Goal: Complete application form: Complete application form

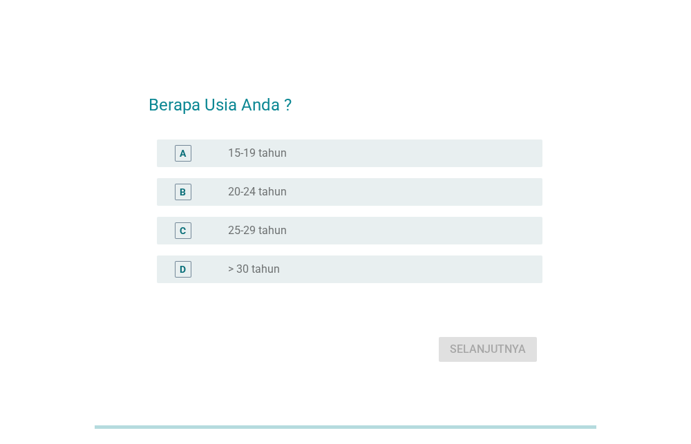
click at [299, 228] on div "radio_button_unchecked 25-29 tahun" at bounding box center [374, 231] width 292 height 14
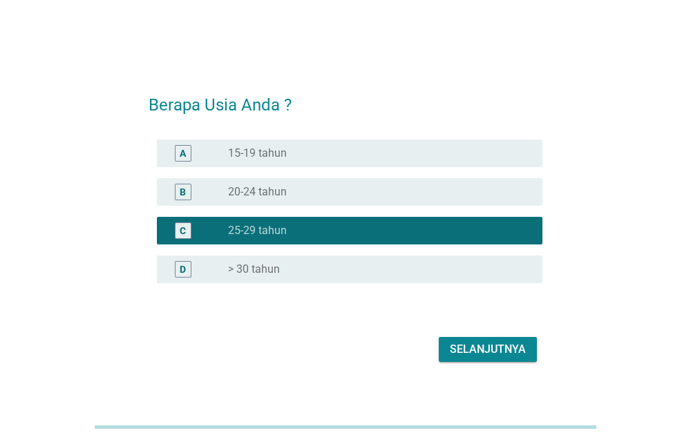
click at [319, 270] on div "radio_button_unchecked > 30 tahun" at bounding box center [374, 270] width 292 height 14
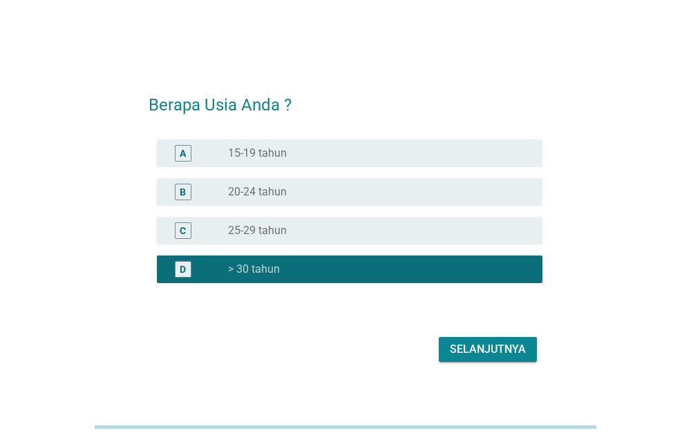
click at [299, 226] on div "radio_button_unchecked 25-29 tahun" at bounding box center [374, 231] width 292 height 14
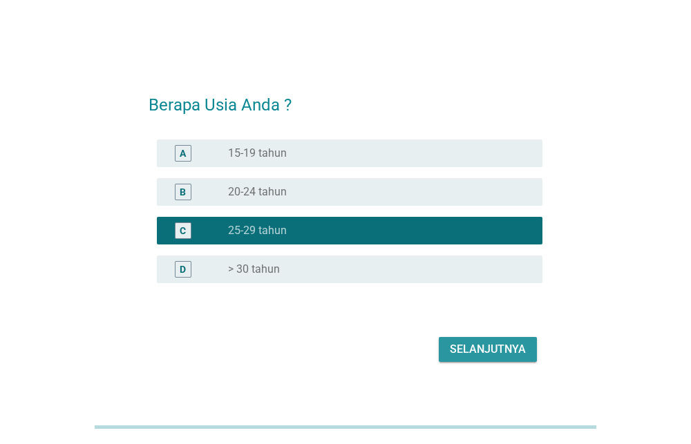
click at [468, 349] on div "Selanjutnya" at bounding box center [488, 349] width 76 height 17
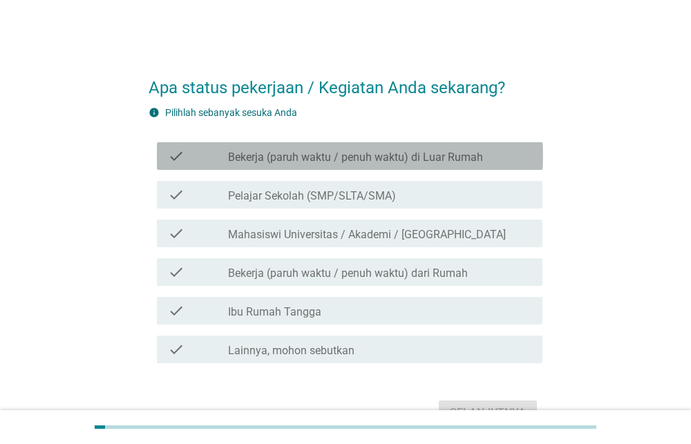
click at [348, 152] on label "Bekerja (paruh waktu / penuh waktu) di Luar Rumah" at bounding box center [355, 158] width 255 height 14
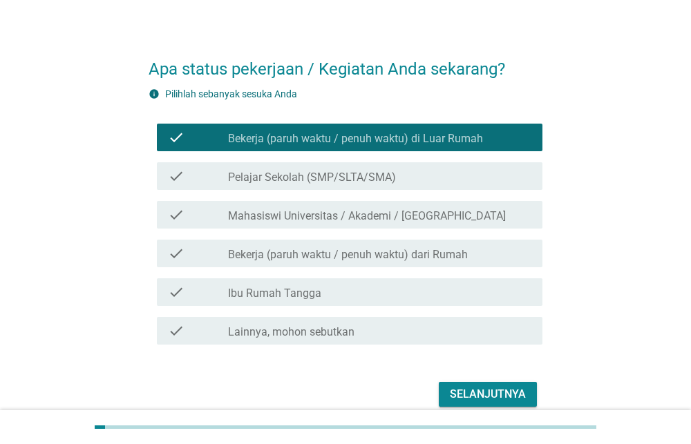
scroll to position [21, 0]
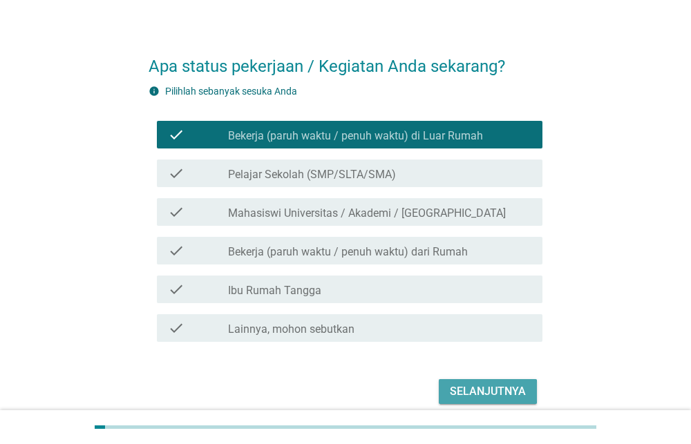
click at [462, 394] on div "Selanjutnya" at bounding box center [488, 392] width 76 height 17
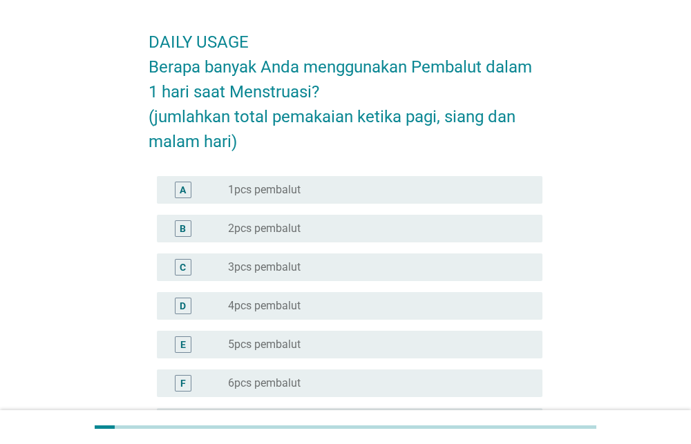
scroll to position [82, 0]
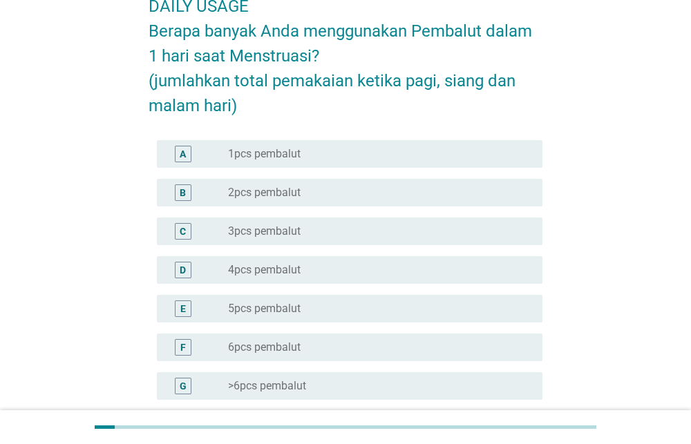
click at [325, 270] on div "radio_button_unchecked 4pcs pembalut" at bounding box center [374, 270] width 292 height 14
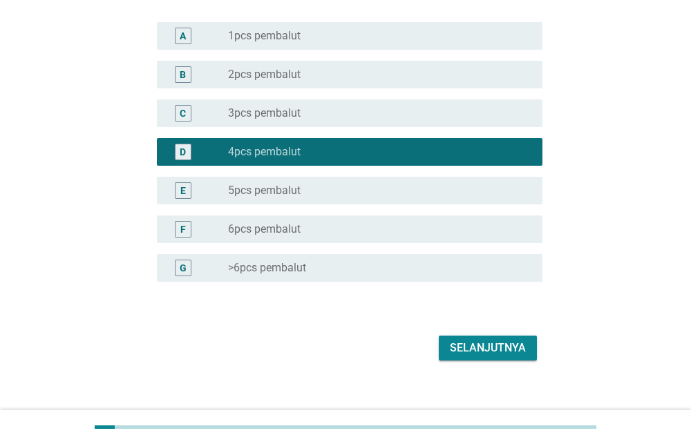
scroll to position [215, 0]
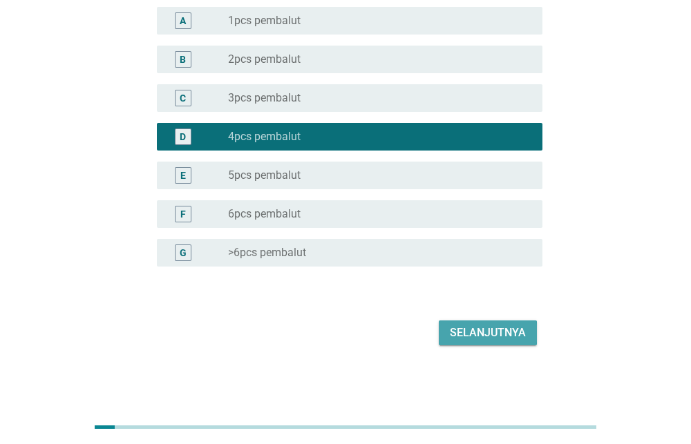
click at [472, 330] on div "Selanjutnya" at bounding box center [488, 333] width 76 height 17
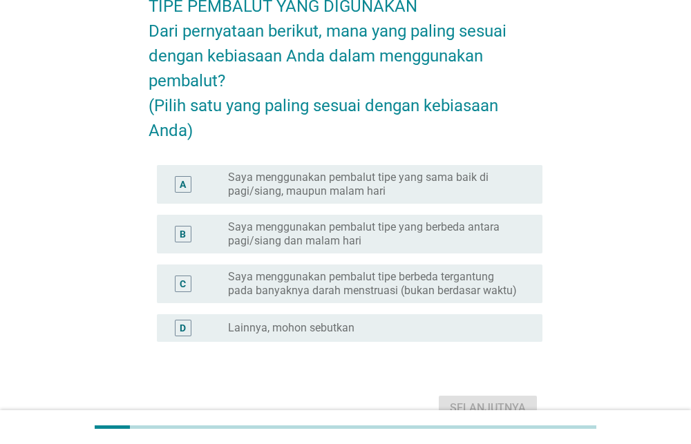
scroll to position [86, 0]
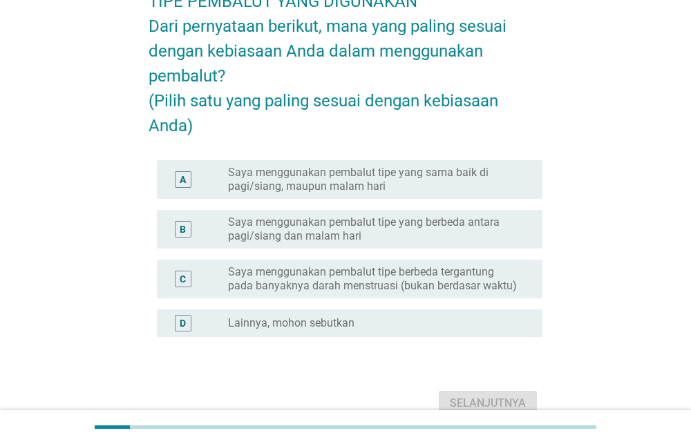
click at [439, 194] on label "Saya menggunakan pembalut tipe yang sama baik di pagi/siang, maupun malam hari" at bounding box center [374, 180] width 292 height 28
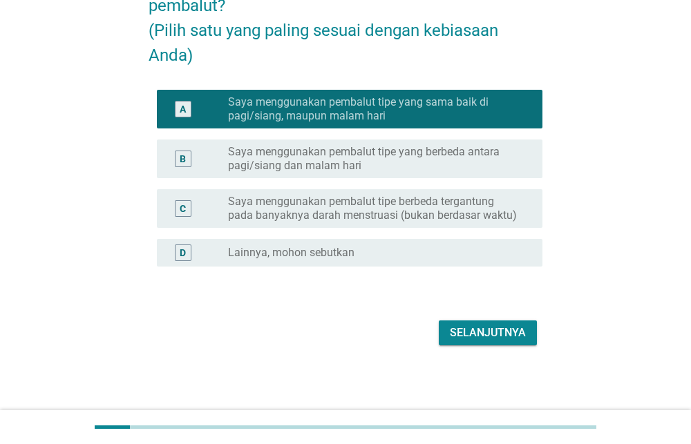
scroll to position [182, 0]
click at [481, 340] on button "Selanjutnya" at bounding box center [488, 333] width 98 height 25
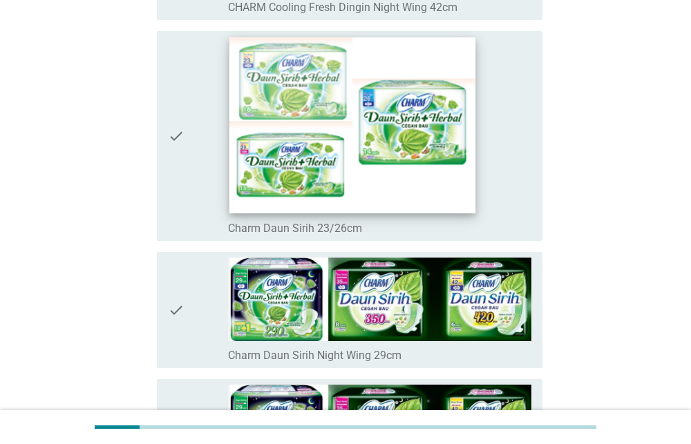
scroll to position [1856, 0]
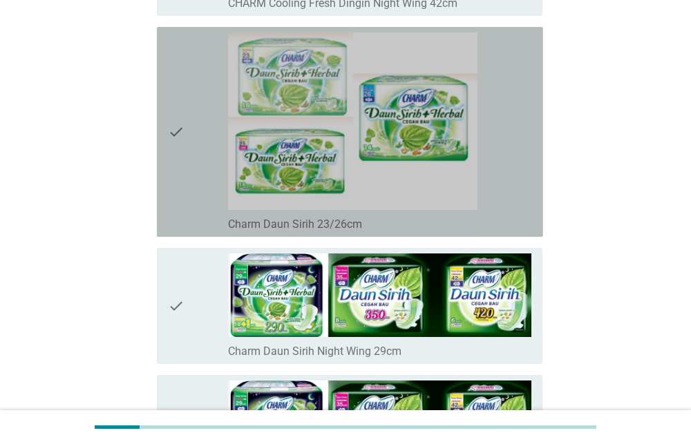
click at [178, 124] on icon "check" at bounding box center [176, 131] width 17 height 199
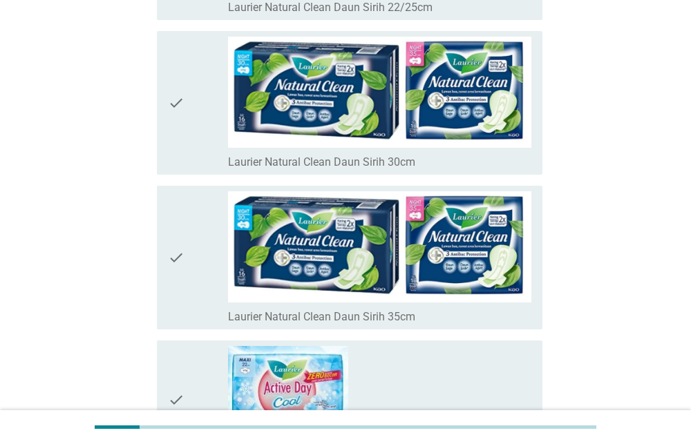
scroll to position [5138, 0]
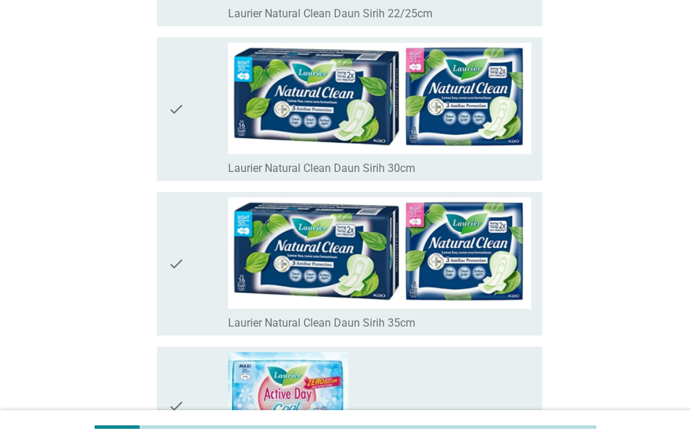
click at [176, 108] on icon "check" at bounding box center [176, 109] width 17 height 133
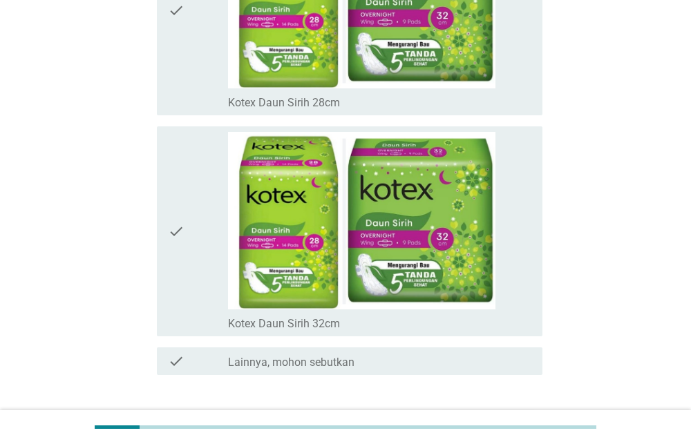
scroll to position [9854, 0]
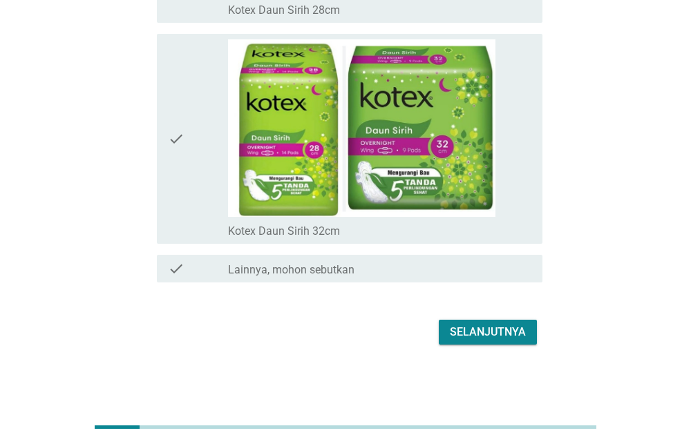
click at [474, 331] on div "Selanjutnya" at bounding box center [488, 332] width 76 height 17
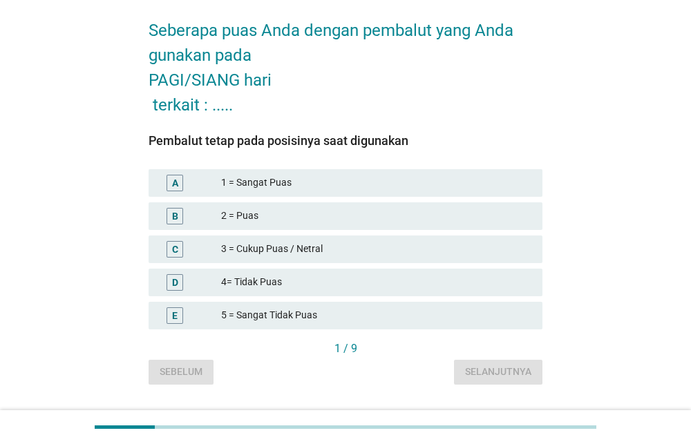
scroll to position [93, 0]
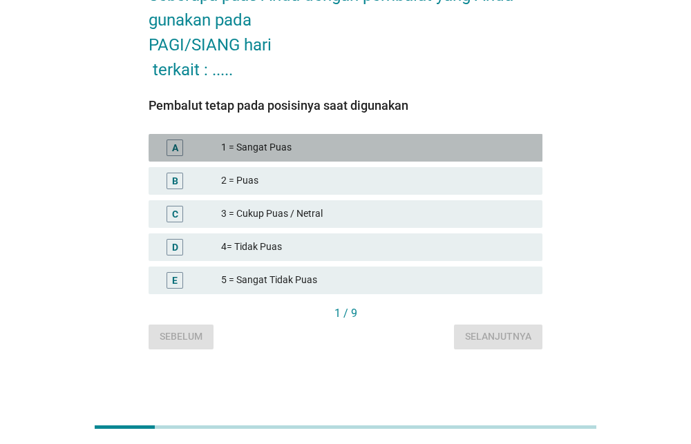
click at [396, 152] on div "1 = Sangat Puas" at bounding box center [376, 148] width 310 height 17
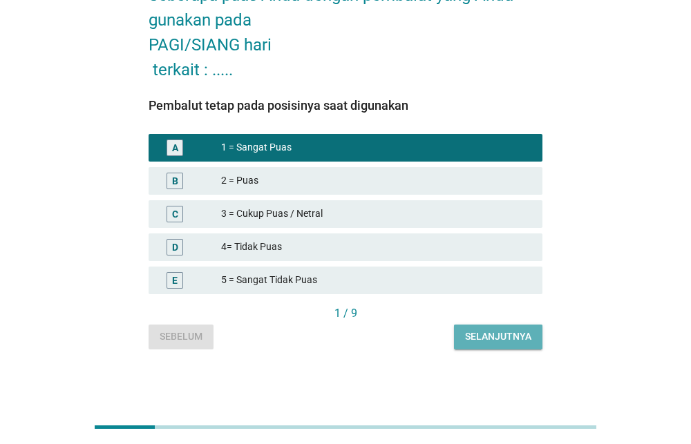
click at [476, 343] on div "Selanjutnya" at bounding box center [498, 337] width 66 height 15
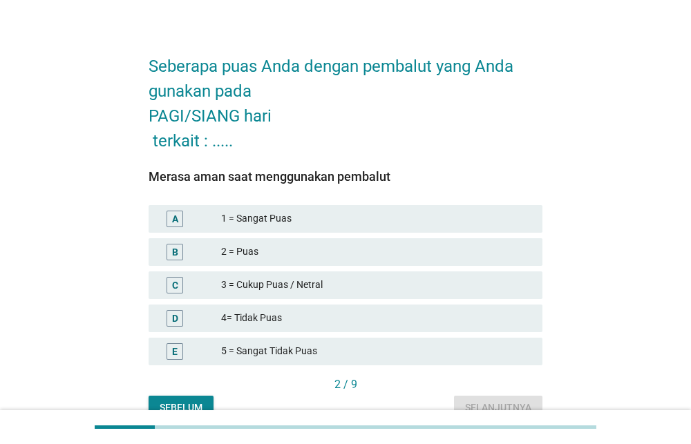
scroll to position [22, 0]
click at [374, 210] on div "1 = Sangat Puas" at bounding box center [376, 218] width 310 height 17
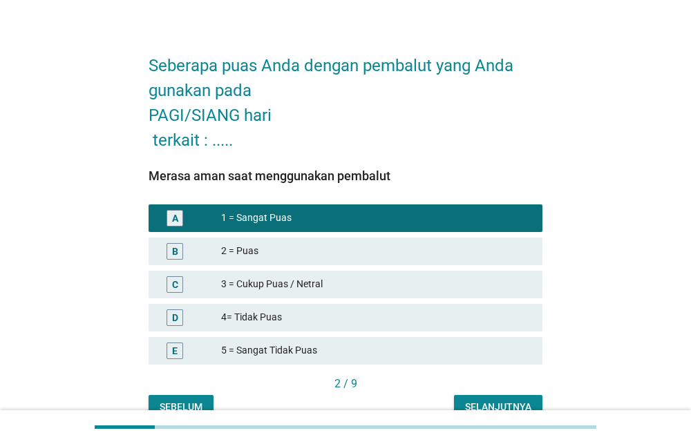
click at [500, 397] on button "Selanjutnya" at bounding box center [498, 407] width 88 height 25
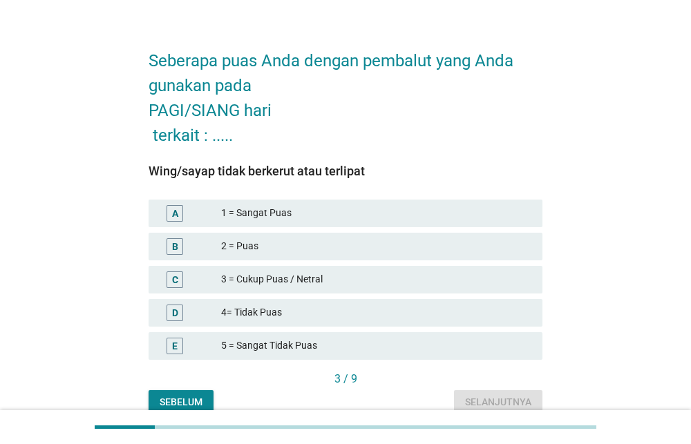
scroll to position [41, 0]
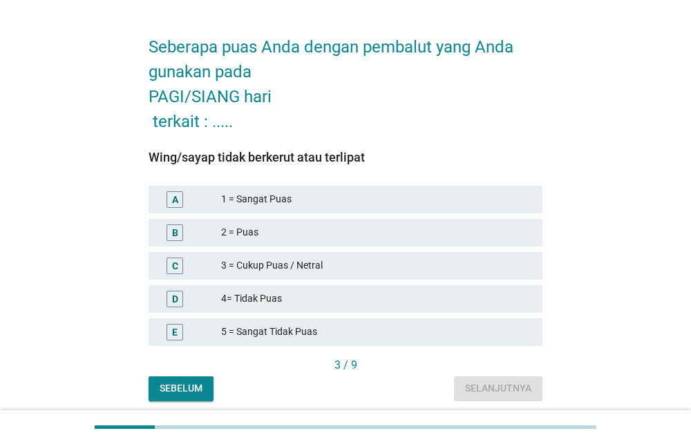
click at [381, 198] on div "1 = Sangat Puas" at bounding box center [376, 199] width 310 height 17
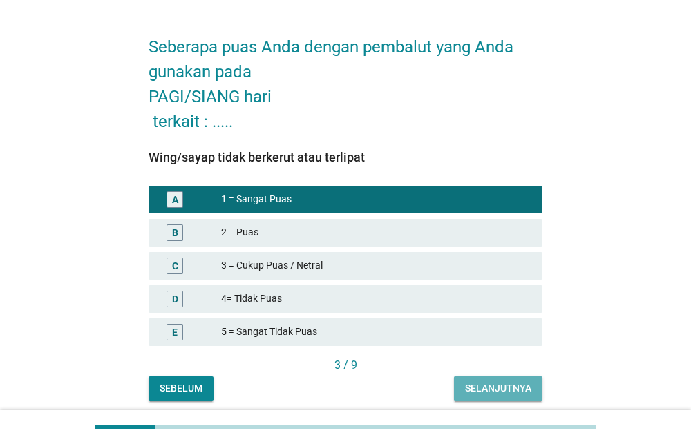
drag, startPoint x: 471, startPoint y: 395, endPoint x: 469, endPoint y: 387, distance: 7.7
click at [469, 393] on div "Selanjutnya" at bounding box center [498, 389] width 66 height 15
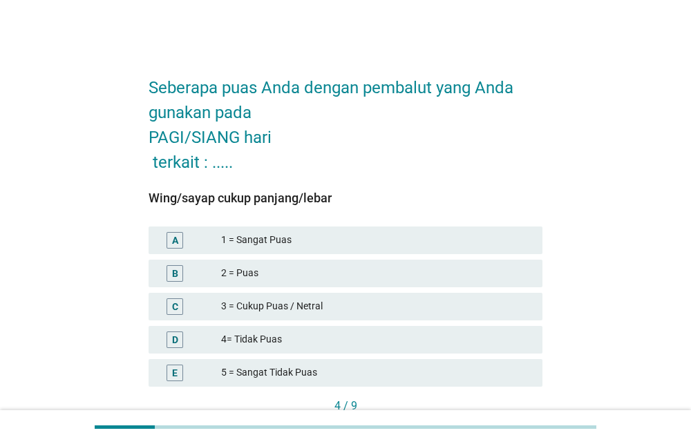
scroll to position [15, 0]
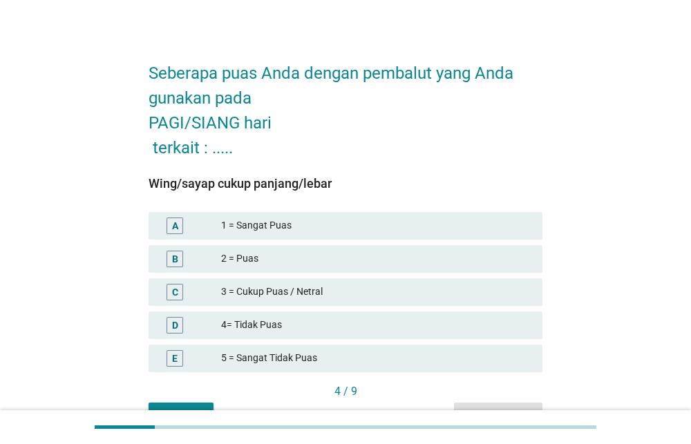
click at [339, 220] on div "1 = Sangat Puas" at bounding box center [376, 226] width 310 height 17
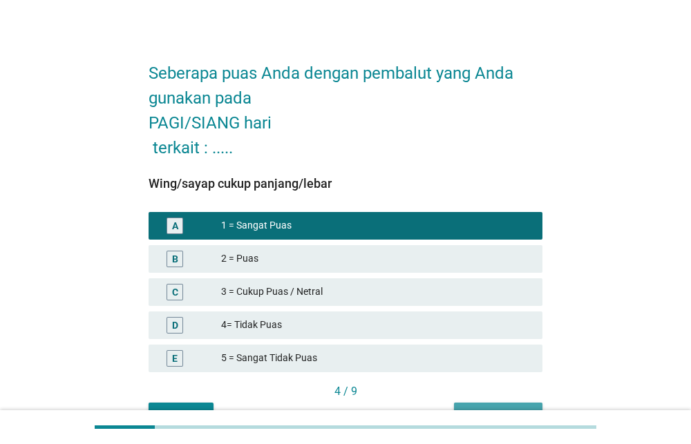
click at [478, 404] on button "Selanjutnya" at bounding box center [498, 415] width 88 height 25
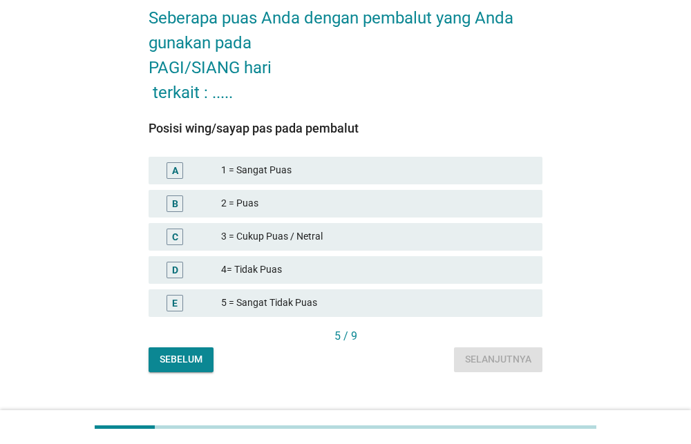
scroll to position [71, 0]
click at [357, 167] on div "1 = Sangat Puas" at bounding box center [376, 170] width 310 height 17
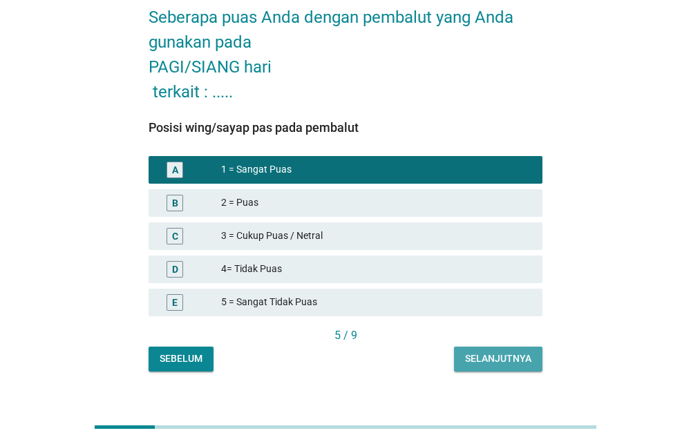
click at [473, 363] on div "Selanjutnya" at bounding box center [498, 359] width 66 height 15
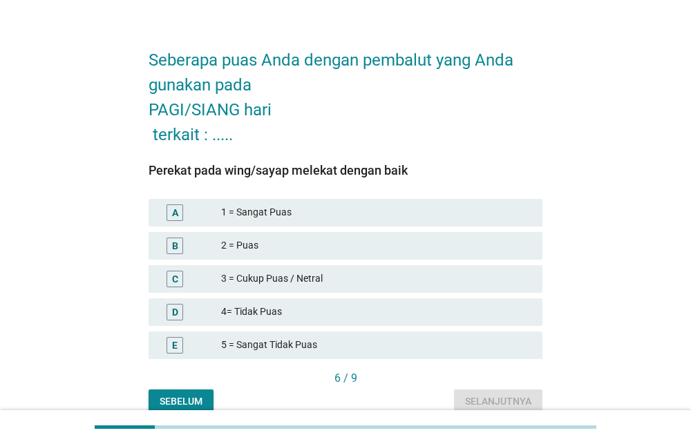
scroll to position [37, 0]
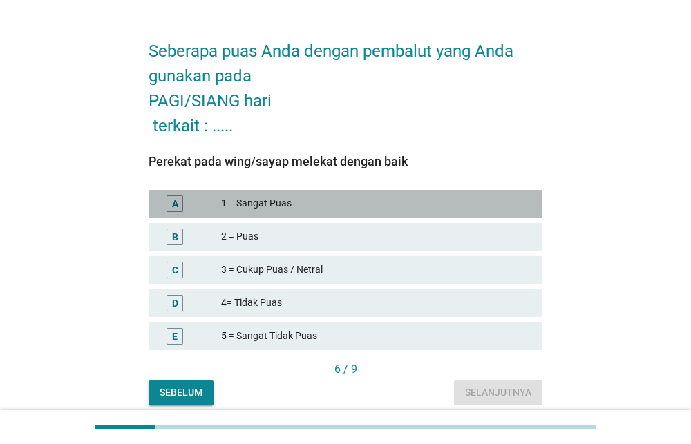
click at [386, 196] on div "1 = Sangat Puas" at bounding box center [376, 204] width 310 height 17
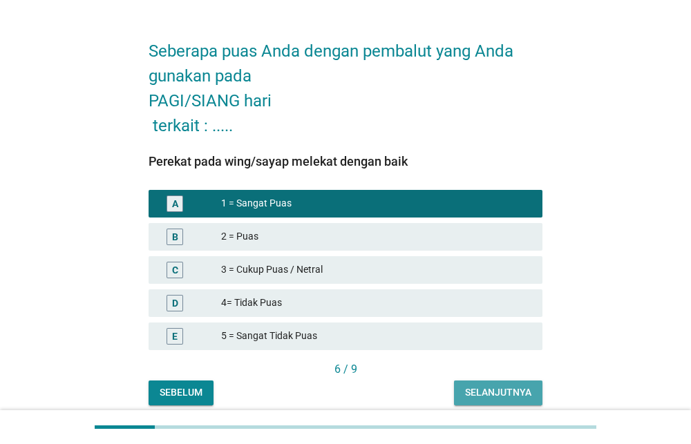
click at [499, 393] on div "Selanjutnya" at bounding box center [498, 393] width 66 height 15
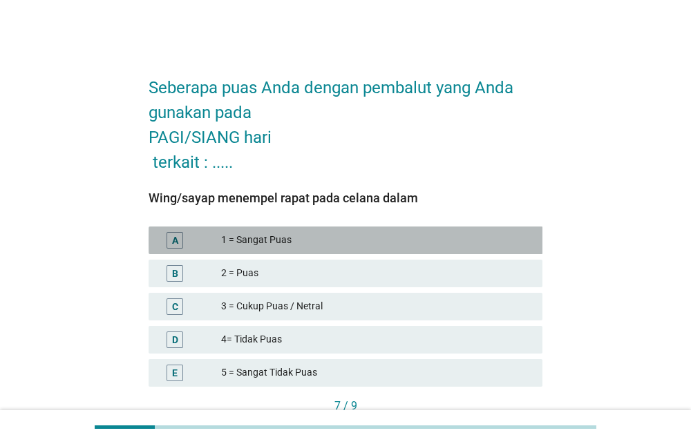
click at [378, 229] on div "A 1 = Sangat Puas" at bounding box center [346, 241] width 395 height 28
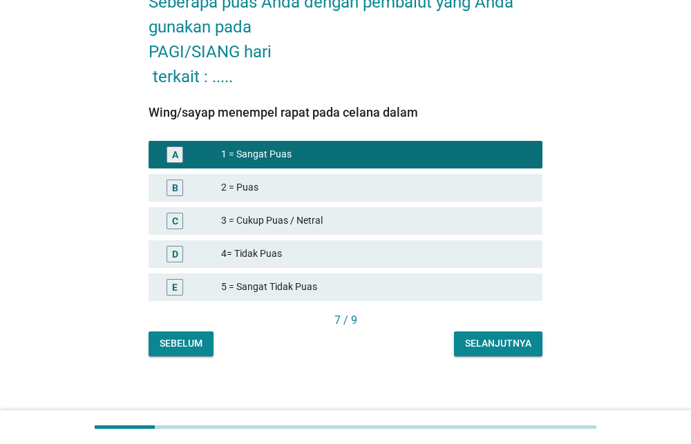
scroll to position [93, 0]
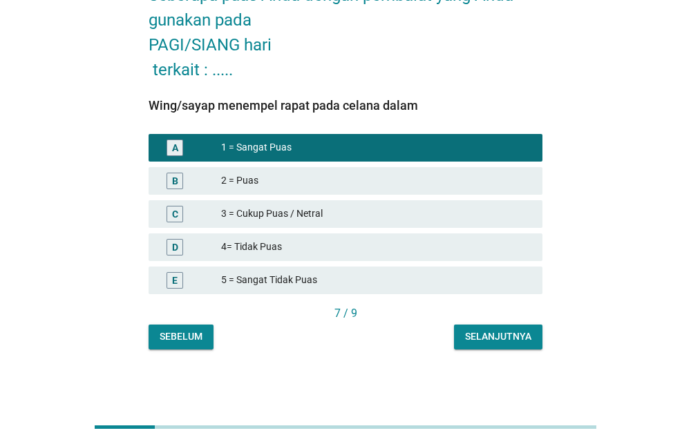
click at [491, 334] on div "Selanjutnya" at bounding box center [498, 337] width 66 height 15
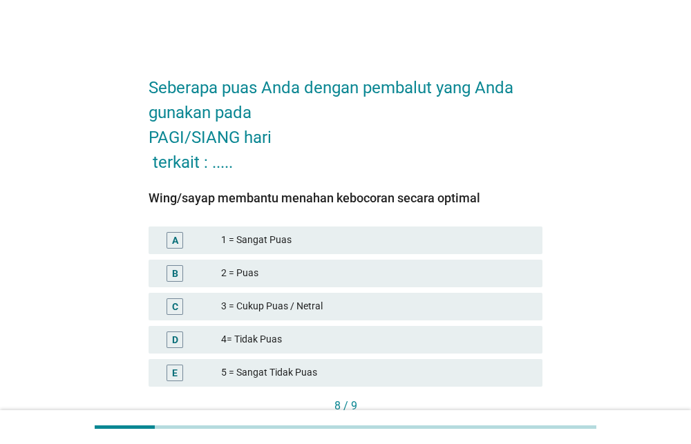
click at [347, 242] on div "1 = Sangat Puas" at bounding box center [376, 240] width 310 height 17
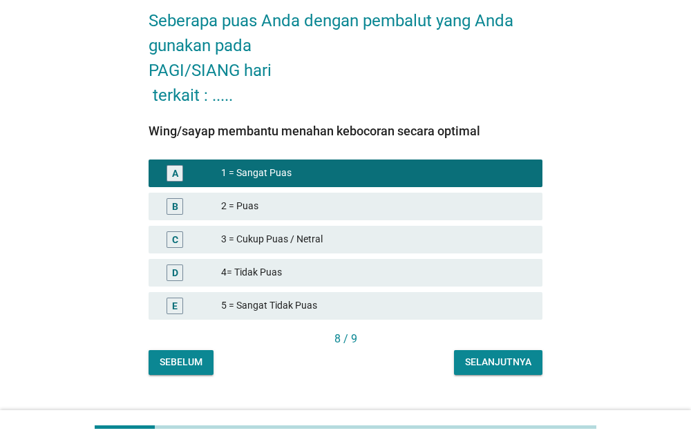
scroll to position [93, 0]
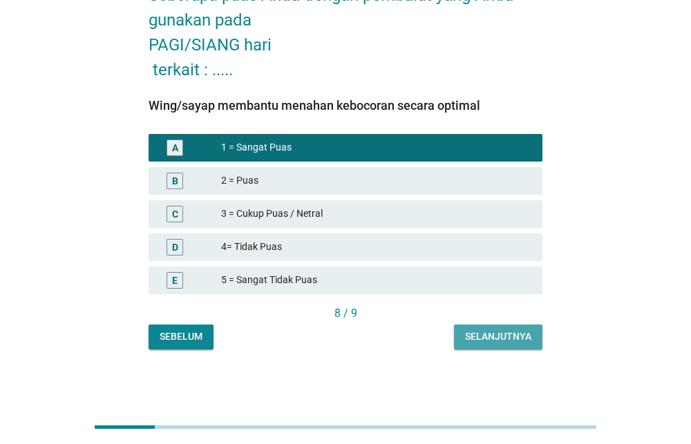
click at [476, 341] on div "Selanjutnya" at bounding box center [498, 337] width 66 height 15
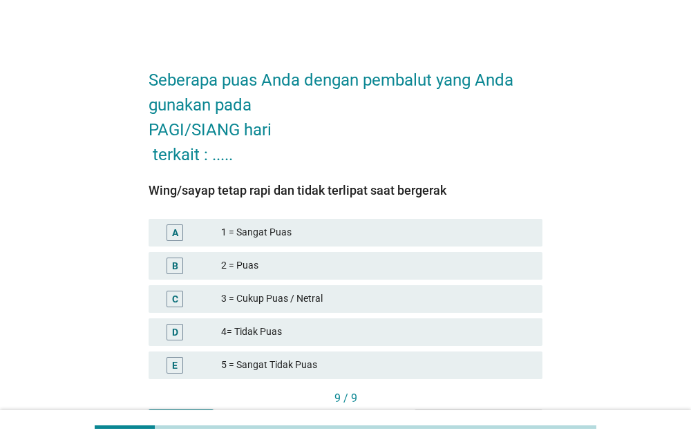
scroll to position [22, 0]
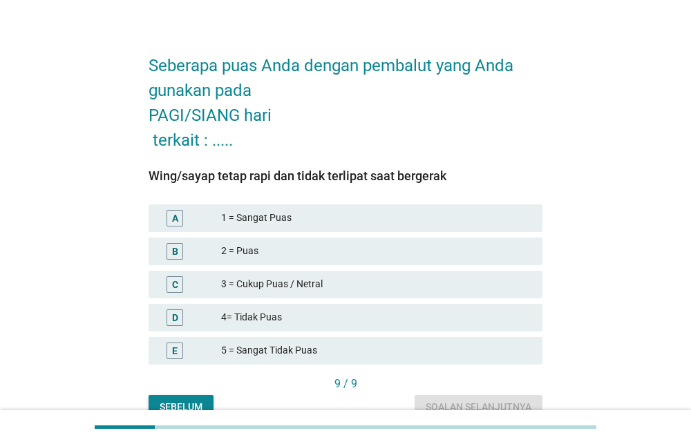
click at [295, 213] on div "1 = Sangat Puas" at bounding box center [376, 218] width 310 height 17
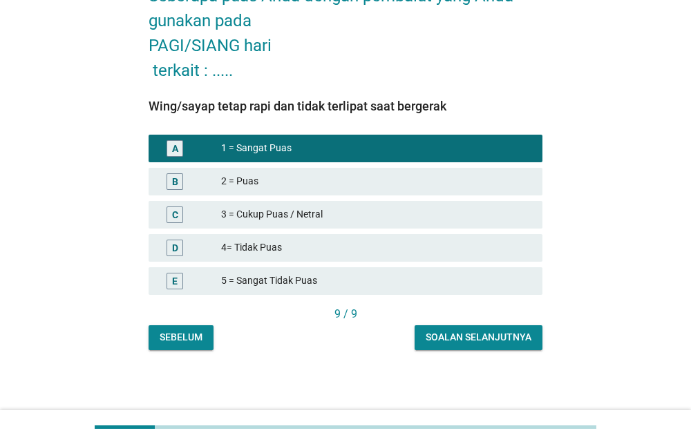
scroll to position [93, 0]
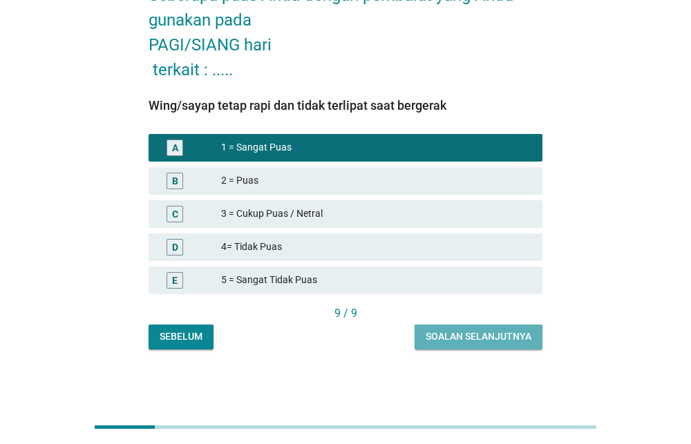
click at [491, 342] on button "Soalan selanjutnya" at bounding box center [479, 337] width 128 height 25
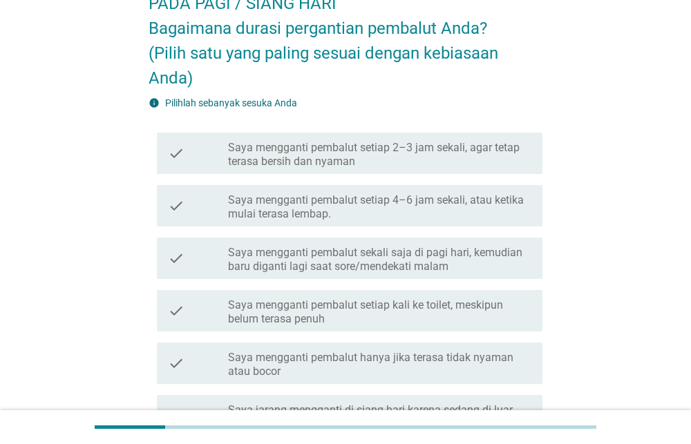
scroll to position [105, 0]
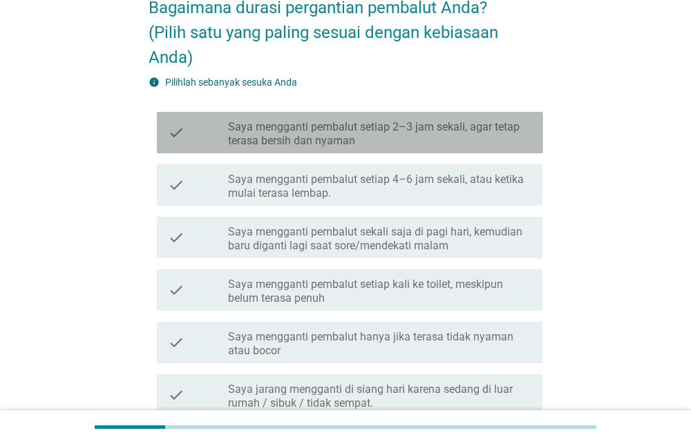
click at [451, 129] on label "Saya mengganti pembalut setiap 2–3 jam sekali, agar tetap terasa bersih dan nya…" at bounding box center [379, 134] width 303 height 28
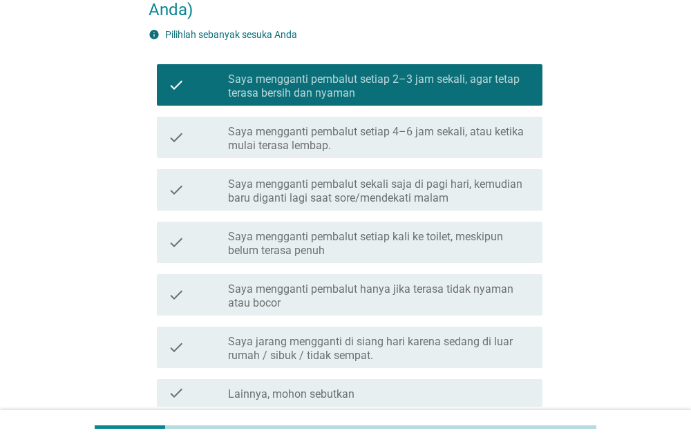
scroll to position [277, 0]
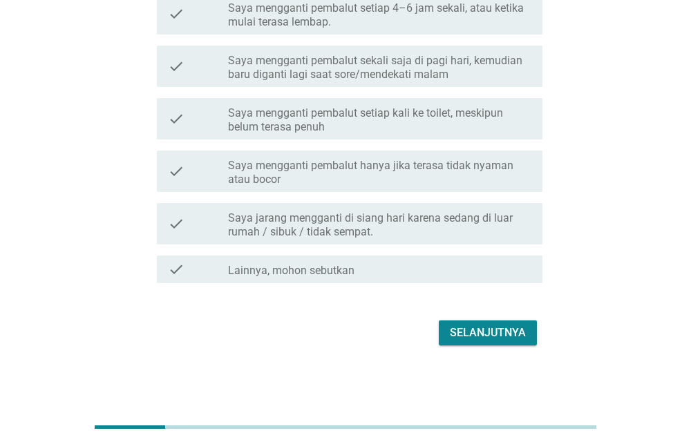
click at [483, 333] on div "Selanjutnya" at bounding box center [488, 333] width 76 height 17
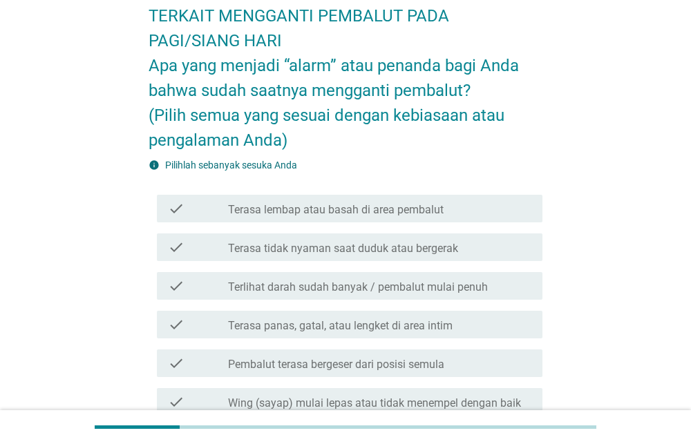
scroll to position [55, 0]
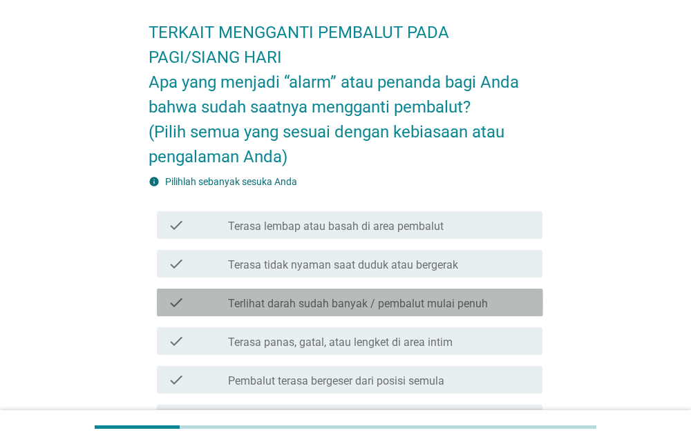
click at [378, 303] on label "Terlihat darah sudah banyak / pembalut mulai penuh" at bounding box center [358, 304] width 260 height 14
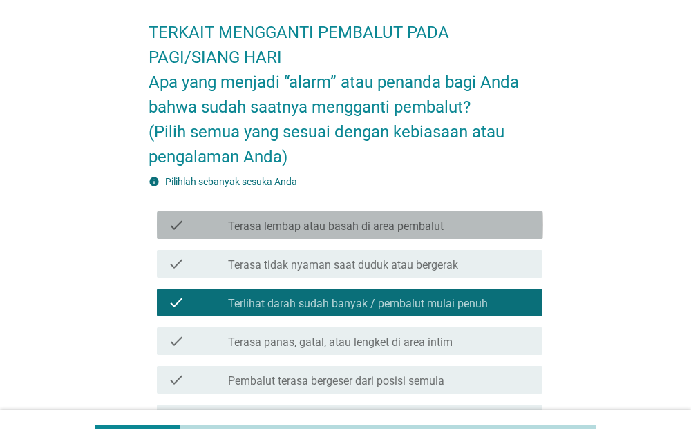
click at [355, 229] on label "Terasa lembap atau basah di area pembalut" at bounding box center [336, 227] width 216 height 14
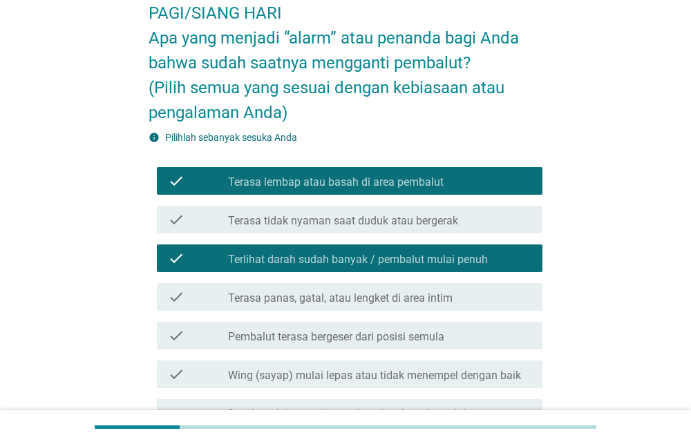
scroll to position [111, 0]
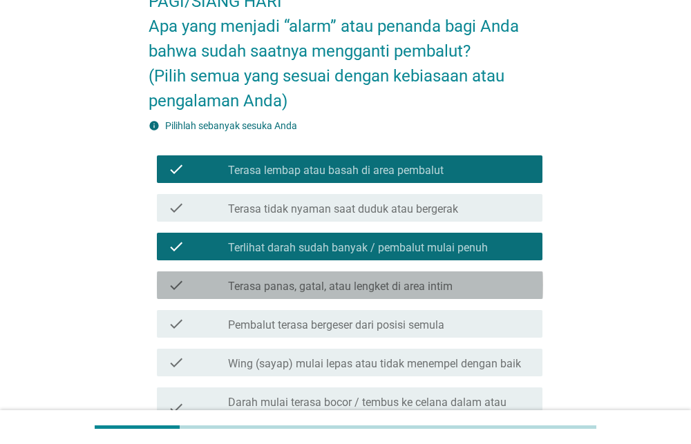
click at [367, 288] on label "Terasa panas, gatal, atau lengket di area intim" at bounding box center [340, 287] width 225 height 14
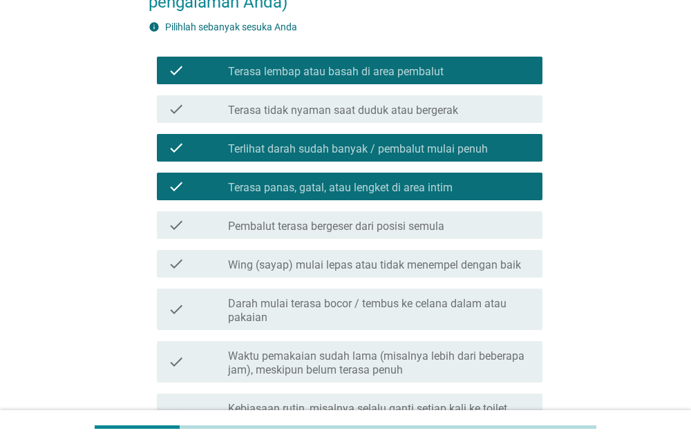
scroll to position [211, 0]
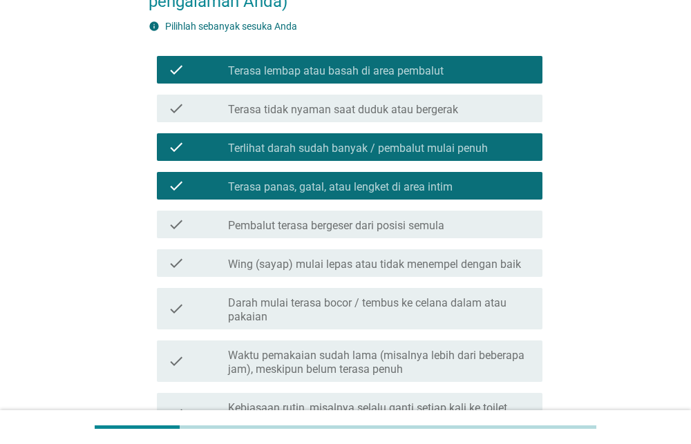
click at [359, 308] on label "Darah mulai terasa bocor / tembus ke celana dalam atau pakaian" at bounding box center [379, 311] width 303 height 28
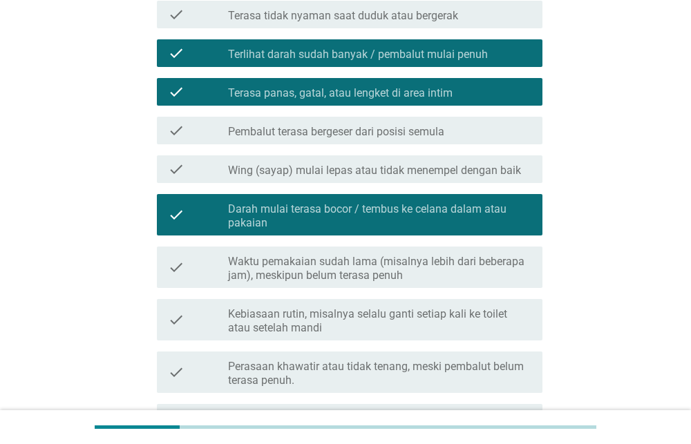
scroll to position [307, 0]
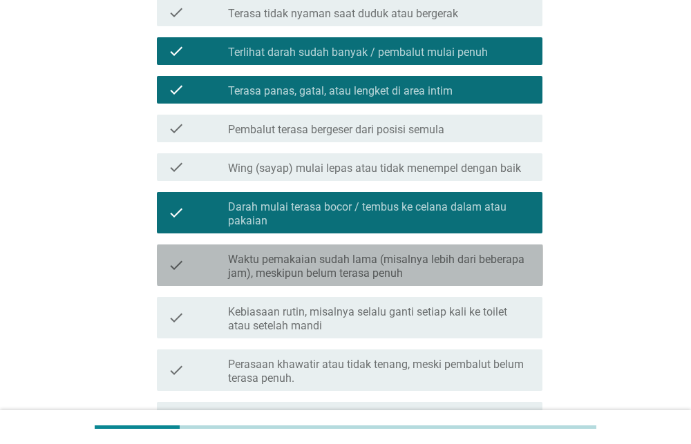
click at [375, 266] on label "Waktu pemakaian sudah lama (misalnya lebih dari beberapa jam), meskipun belum t…" at bounding box center [379, 267] width 303 height 28
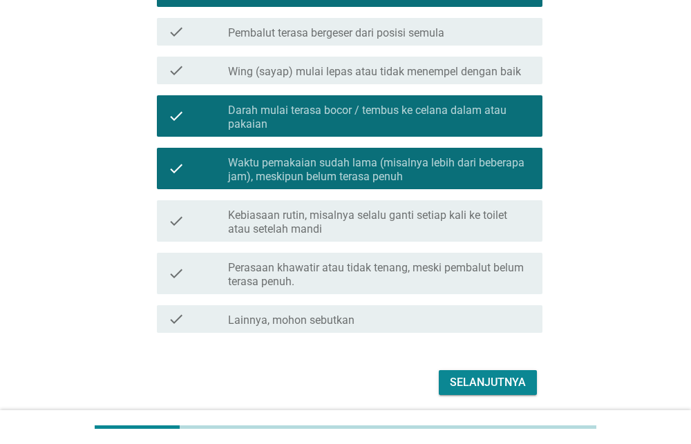
scroll to position [419, 0]
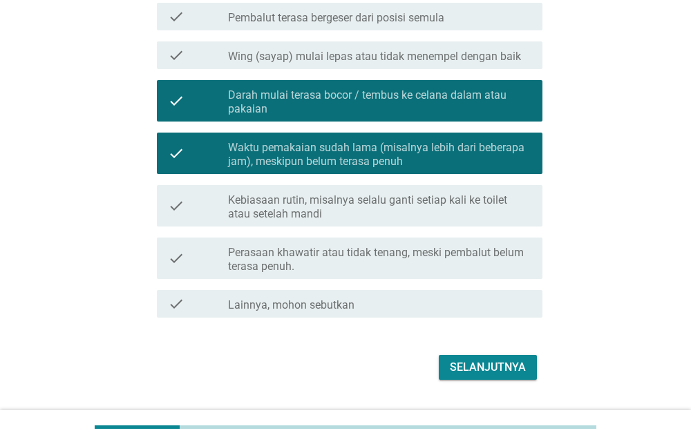
click at [395, 212] on label "Kebiasaan rutin, misalnya selalu ganti setiap kali ke toilet atau setelah mandi" at bounding box center [379, 208] width 303 height 28
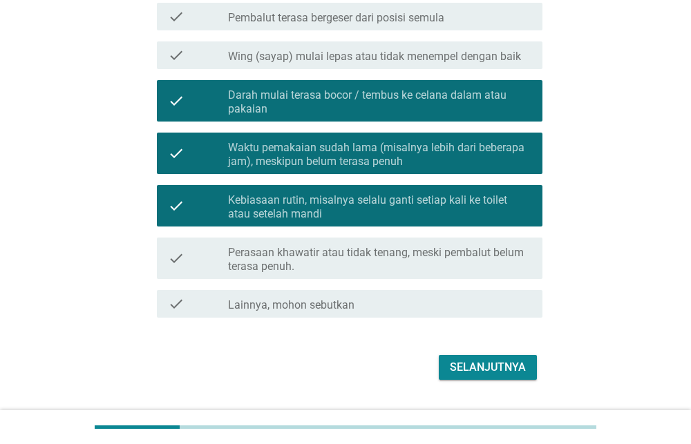
click at [460, 371] on div "Selanjutnya" at bounding box center [488, 367] width 76 height 17
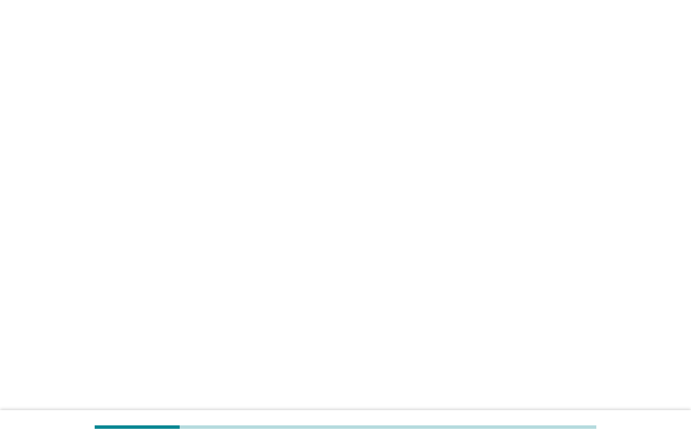
scroll to position [0, 0]
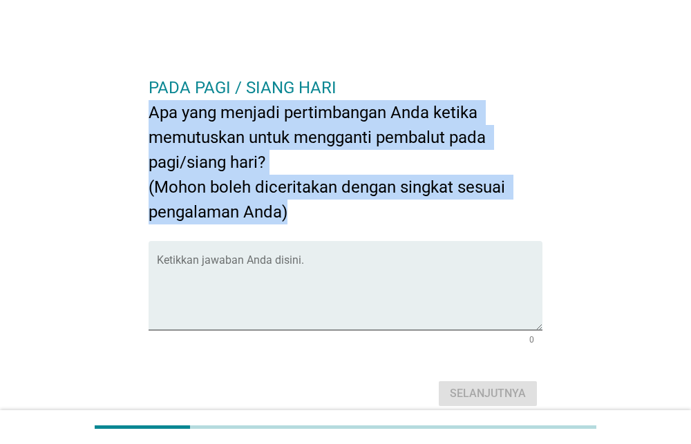
drag, startPoint x: 147, startPoint y: 110, endPoint x: 340, endPoint y: 205, distance: 214.9
click at [340, 205] on div "PADA PAGI / SIANG HARI Apa yang menjadi pertimbangan Anda ketika memutuskan unt…" at bounding box center [346, 235] width 417 height 371
copy h2 "Apa yang menjadi pertimbangan Anda ketika memutuskan untuk mengganti pembalut p…"
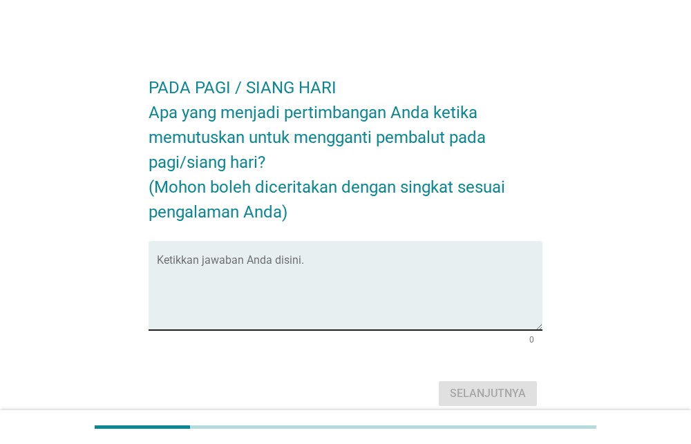
click at [317, 273] on textarea "Ketikkan jawaban Anda disini." at bounding box center [350, 294] width 386 height 73
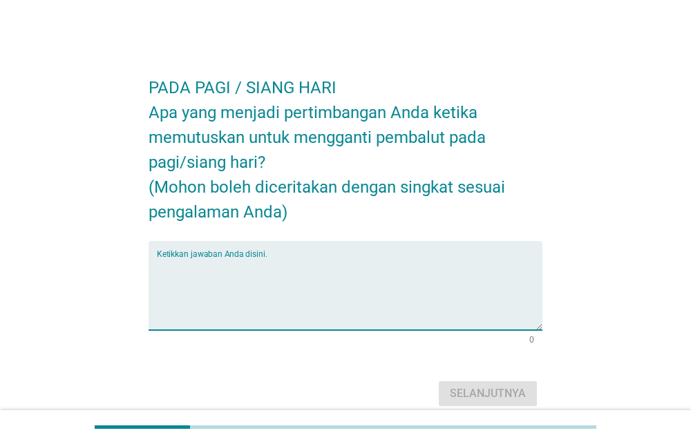
paste textarea "Saya biasanya mengganti pembalut saat mulai terasa lembap atau kurang nyaman, m…"
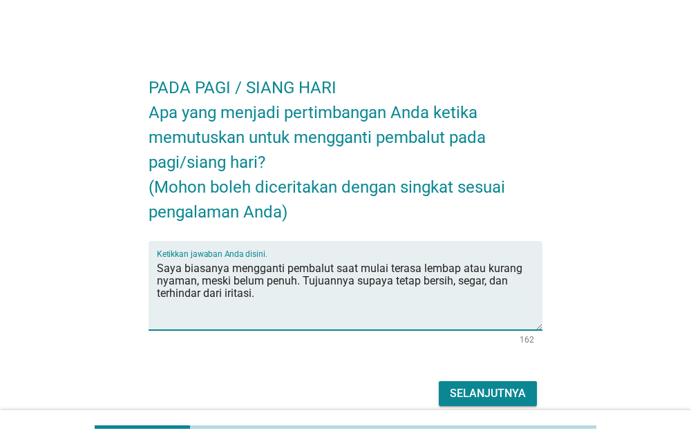
type textarea "Saya biasanya mengganti pembalut saat mulai terasa lembap atau kurang nyaman, m…"
click at [473, 390] on div "Selanjutnya" at bounding box center [488, 394] width 76 height 17
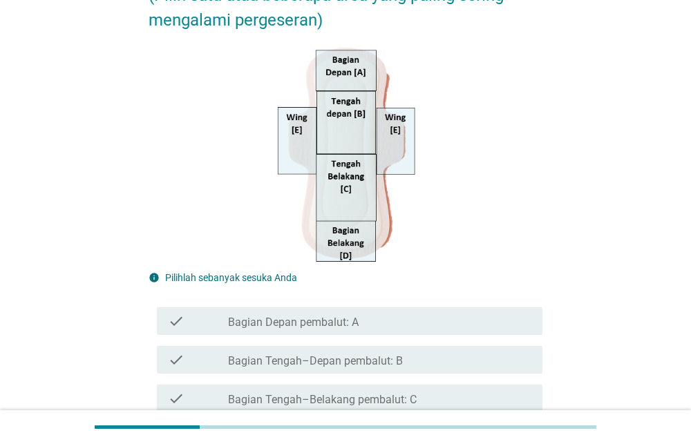
scroll to position [247, 0]
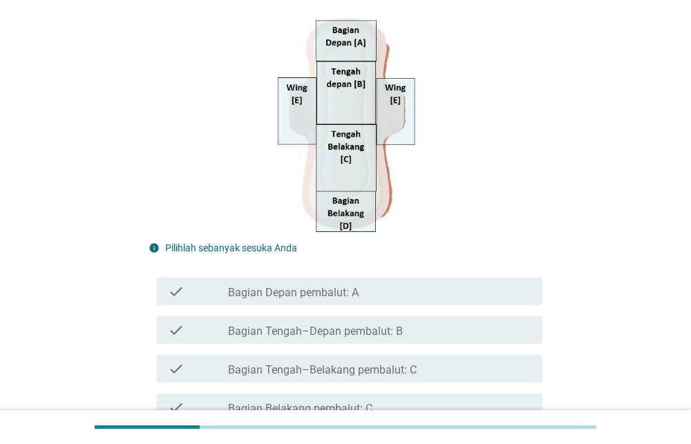
click at [435, 293] on div "check_box_outline_blank Bagian Depan pembalut: A" at bounding box center [379, 291] width 303 height 17
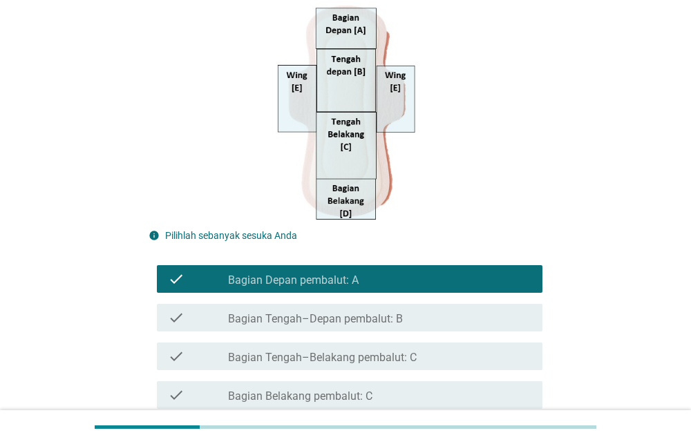
scroll to position [410, 0]
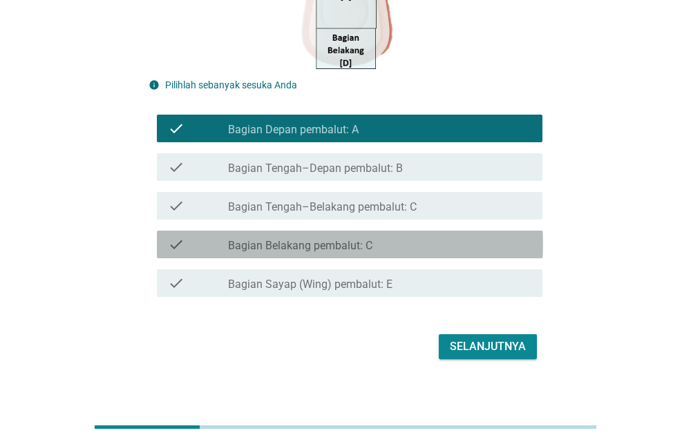
click at [409, 245] on div "check_box_outline_blank Bagian Belakang pembalut: C" at bounding box center [379, 244] width 303 height 17
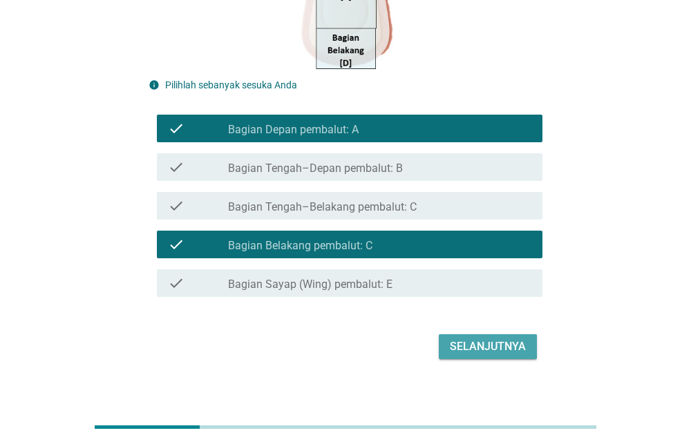
click at [476, 351] on div "Selanjutnya" at bounding box center [488, 347] width 76 height 17
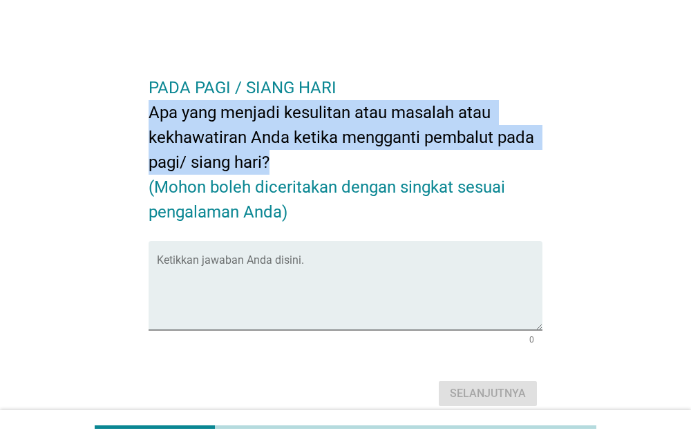
drag, startPoint x: 144, startPoint y: 103, endPoint x: 326, endPoint y: 156, distance: 189.4
click at [326, 156] on div "PADA PAGI / SIANG HARI Apa yang menjadi kesulitan atau masalah atau kekhawatira…" at bounding box center [346, 235] width 417 height 371
copy h2 "Apa yang menjadi kesulitan atau masalah atau kekhawatiran Anda ketika mengganti…"
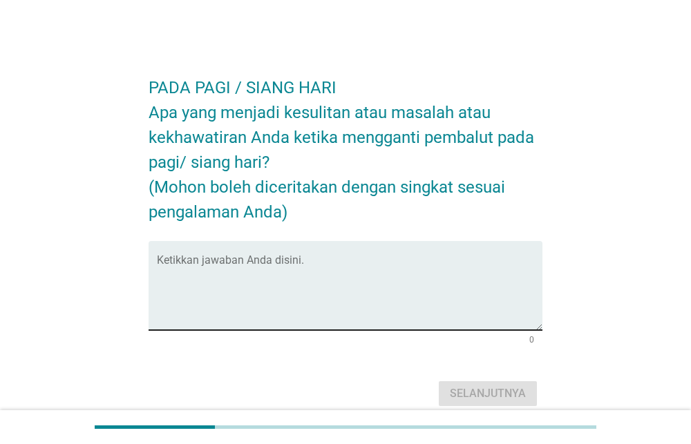
click at [349, 263] on textarea "Ketikkan jawaban Anda disini." at bounding box center [350, 294] width 386 height 73
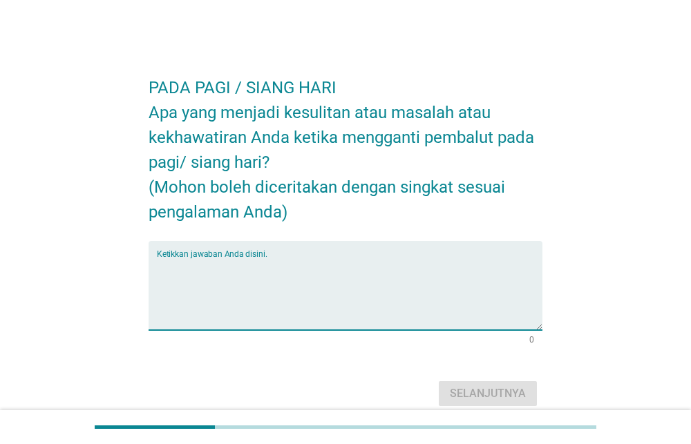
paste textarea "Kadang saya merasa kesulitan mencari tempat yang bersih dan nyaman untuk mengga…"
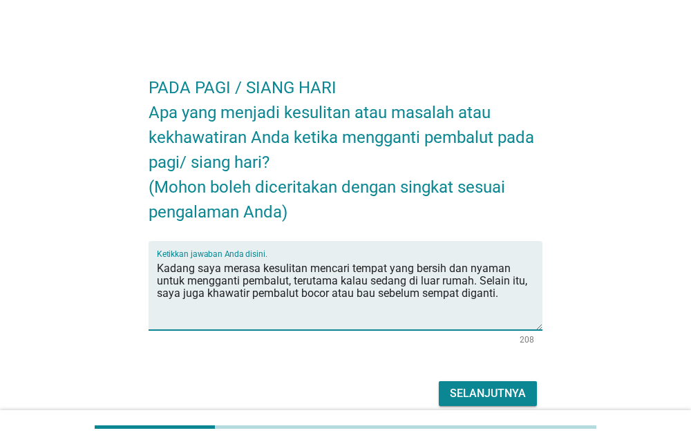
type textarea "Kadang saya merasa kesulitan mencari tempat yang bersih dan nyaman untuk mengga…"
click at [507, 397] on div "Selanjutnya" at bounding box center [488, 394] width 76 height 17
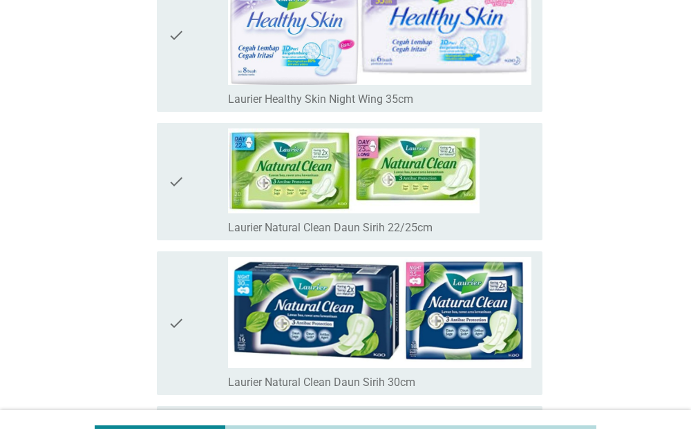
scroll to position [5137, 0]
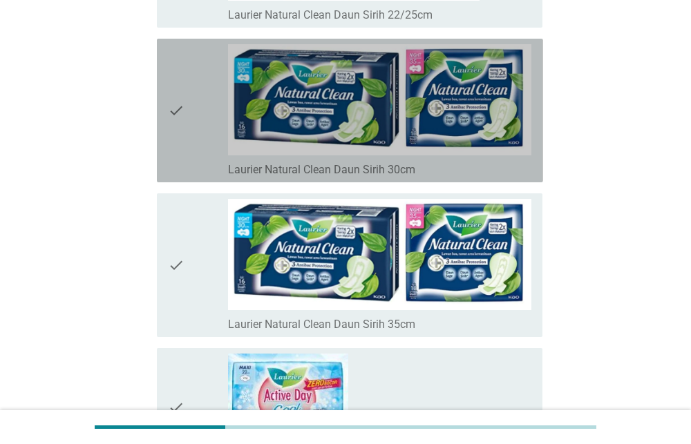
click at [178, 115] on icon "check" at bounding box center [176, 110] width 17 height 133
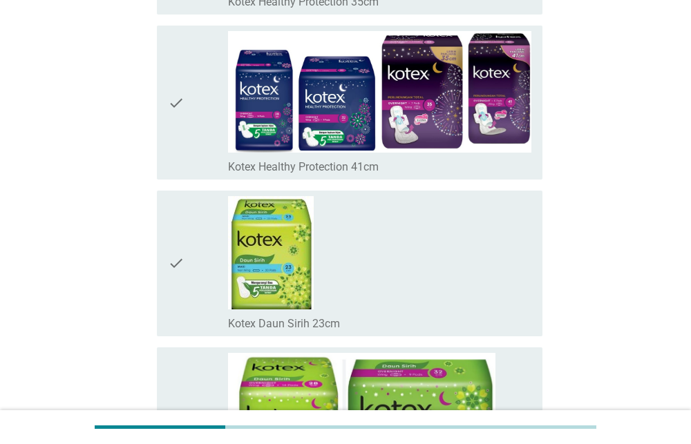
scroll to position [9854, 0]
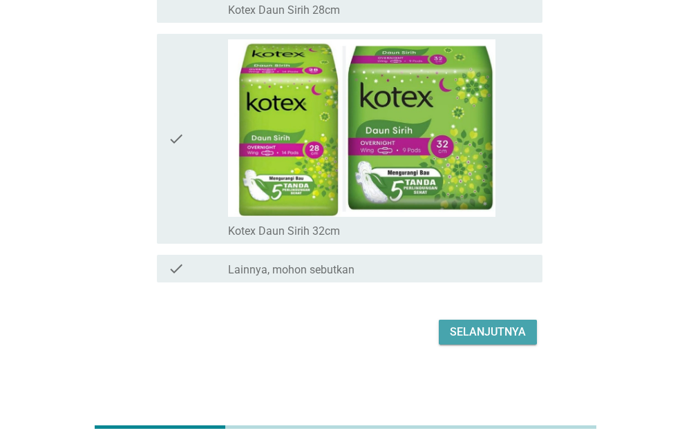
click at [513, 327] on div "Selanjutnya" at bounding box center [488, 332] width 76 height 17
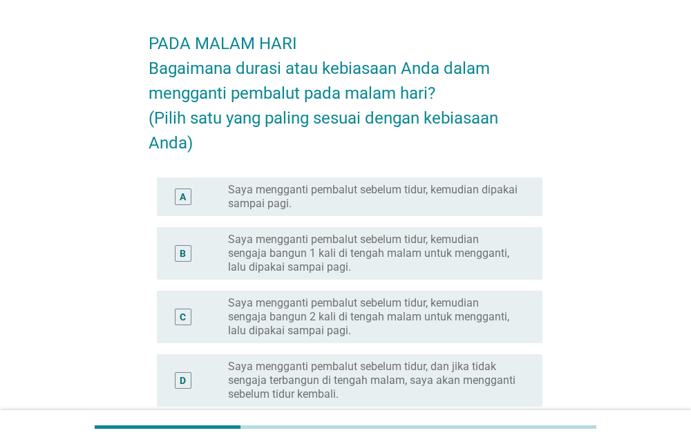
scroll to position [56, 0]
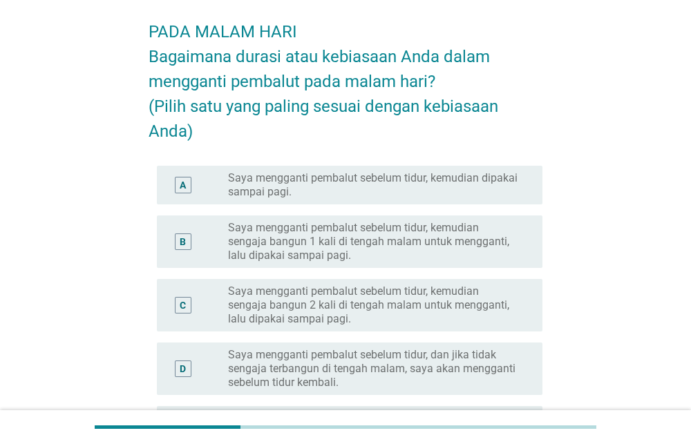
click at [455, 247] on label "Saya mengganti pembalut sebelum tidur, kemudian sengaja bangun 1 kali di tengah…" at bounding box center [374, 241] width 292 height 41
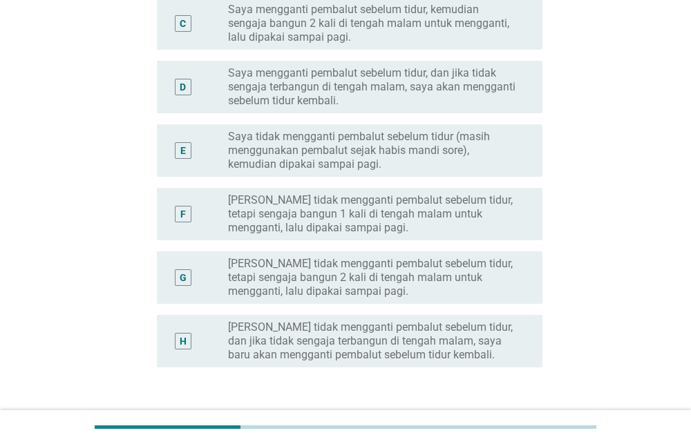
scroll to position [439, 0]
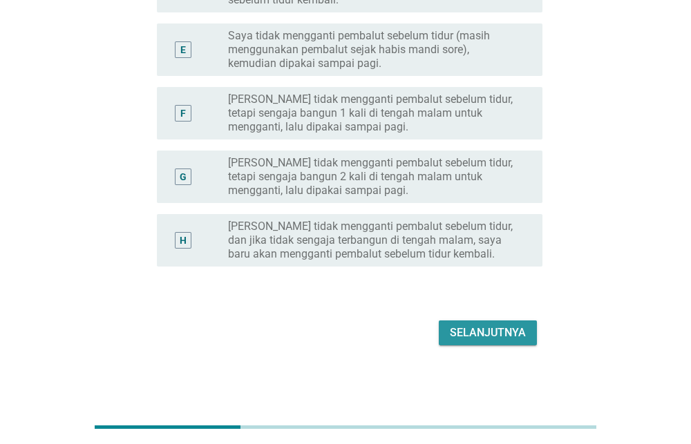
drag, startPoint x: 512, startPoint y: 337, endPoint x: 505, endPoint y: 337, distance: 6.9
click at [510, 337] on div "Selanjutnya" at bounding box center [488, 333] width 76 height 17
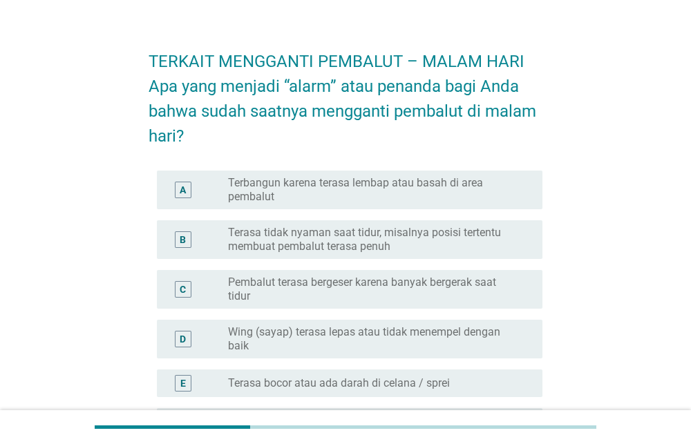
scroll to position [46, 0]
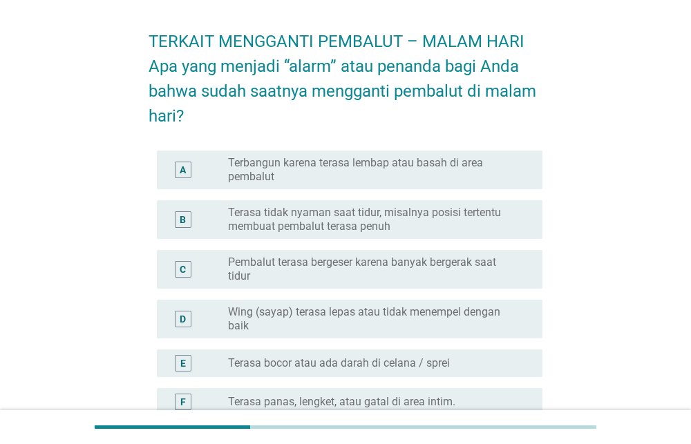
click at [509, 151] on div "A radio_button_unchecked Terbangun karena terasa lembap atau basah di area pemb…" at bounding box center [350, 170] width 386 height 39
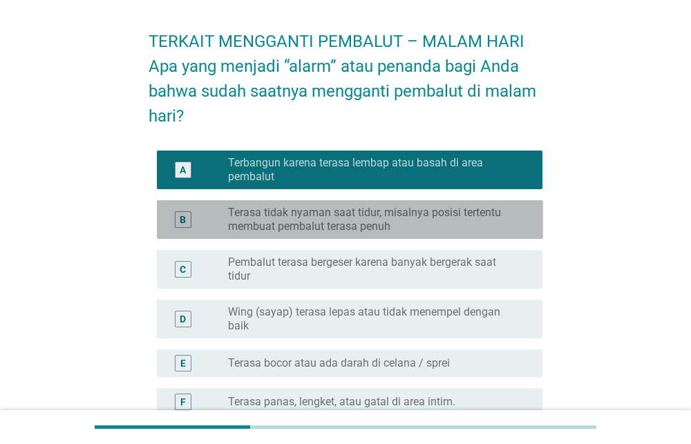
click at [491, 216] on label "Terasa tidak nyaman saat tidur, misalnya posisi tertentu membuat pembalut teras…" at bounding box center [374, 220] width 292 height 28
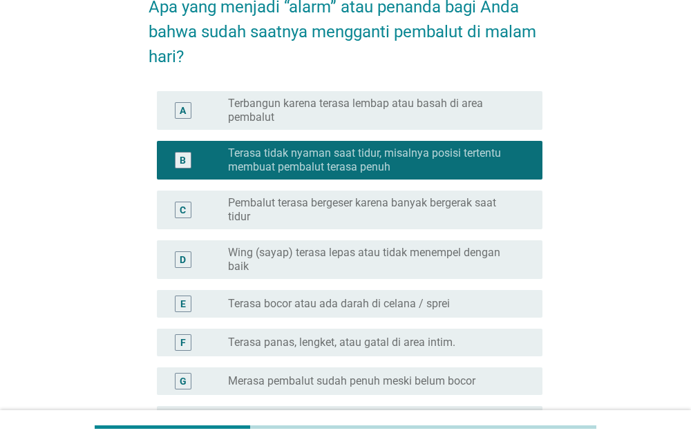
scroll to position [147, 0]
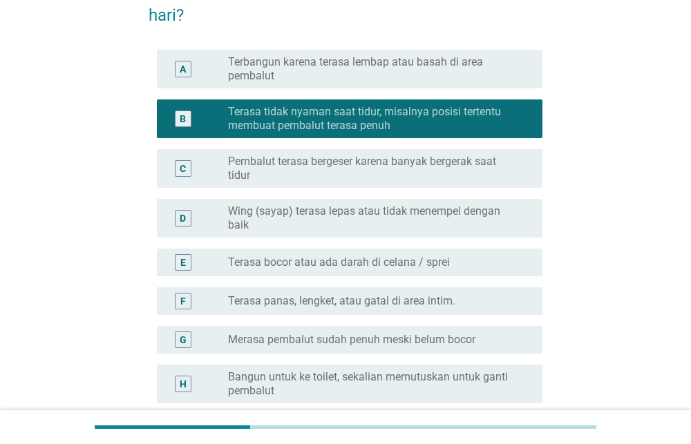
click at [449, 256] on label "Terasa bocor atau ada darah di celana / sprei" at bounding box center [339, 263] width 222 height 14
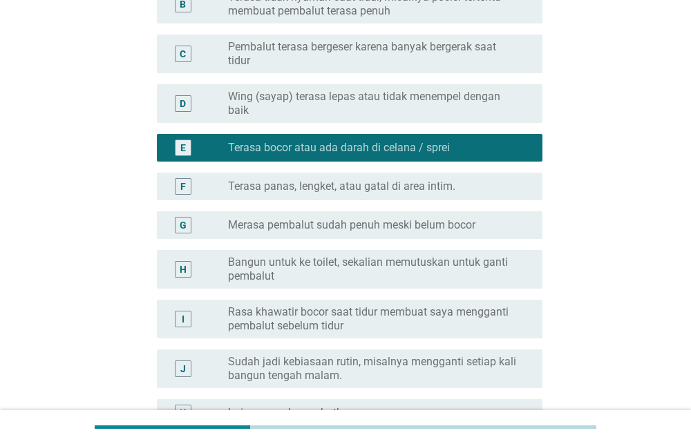
scroll to position [422, 0]
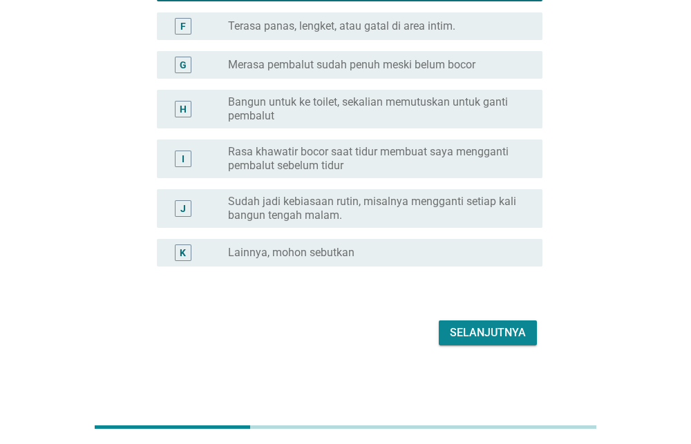
click at [438, 62] on label "Merasa pembalut sudah penuh meski belum bocor" at bounding box center [351, 65] width 247 height 14
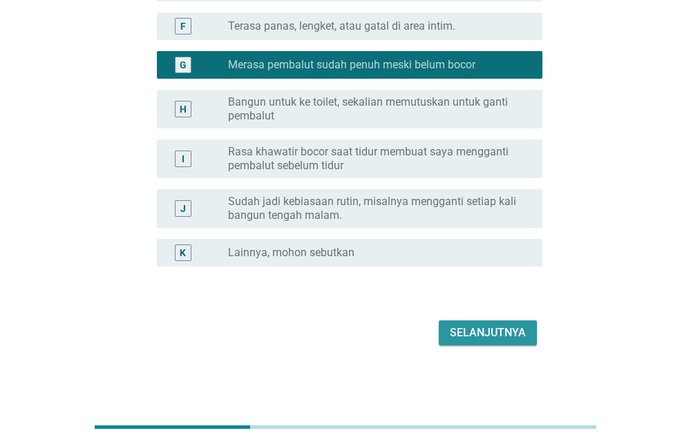
drag, startPoint x: 481, startPoint y: 332, endPoint x: 475, endPoint y: 326, distance: 8.8
click at [476, 328] on div "Selanjutnya" at bounding box center [488, 333] width 76 height 17
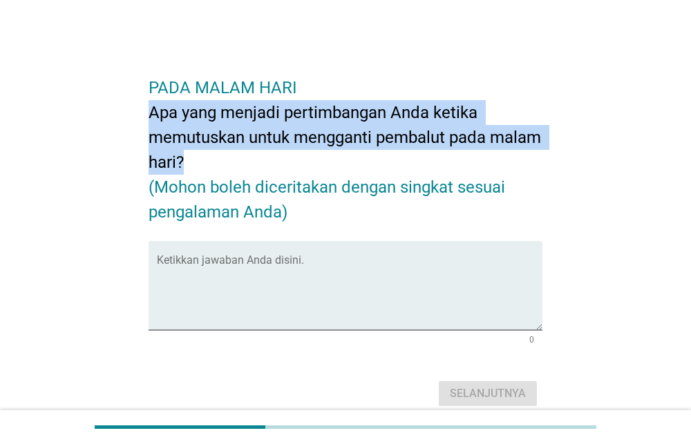
drag, startPoint x: 150, startPoint y: 106, endPoint x: 252, endPoint y: 153, distance: 112.3
click at [256, 159] on h2 "PADA MALAM HARI Apa yang menjadi pertimbangan Anda ketika memutuskan untuk meng…" at bounding box center [346, 143] width 395 height 163
copy h2 "Apa yang menjadi pertimbangan Anda ketika memutuskan untuk mengganti pembalut p…"
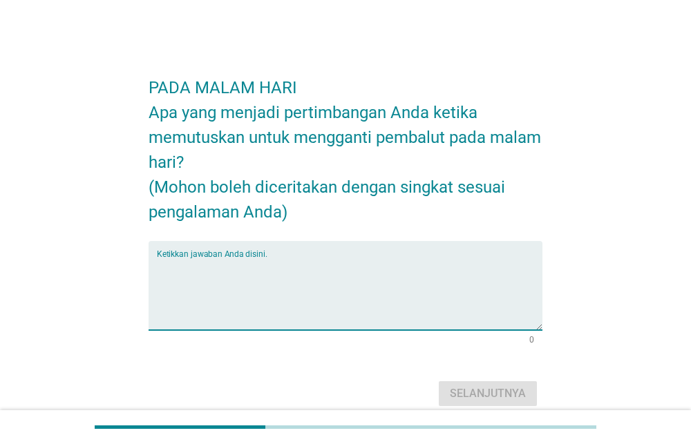
click at [305, 273] on textarea "Ketikkan jawaban Anda disini." at bounding box center [350, 294] width 386 height 73
paste textarea "Apa yang menjadi pertimbangan Anda ketika memutuskan untuk mengganti pembalut p…"
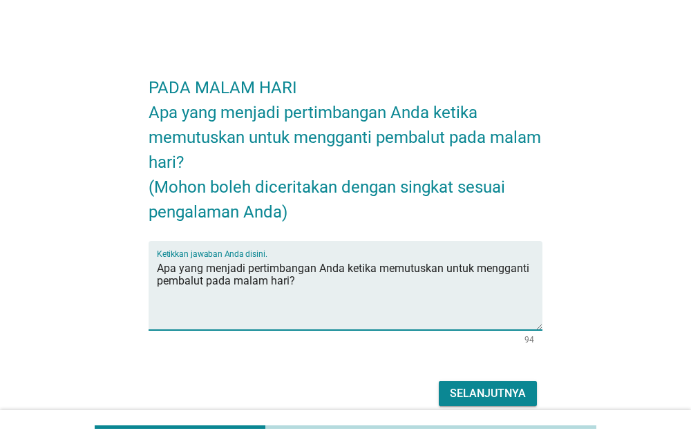
type textarea "Apa yang menjadi pertimbangan Anda ketika memutuskan untuk mengganti pembalut p…"
click at [512, 397] on div "Selanjutnya" at bounding box center [488, 394] width 76 height 17
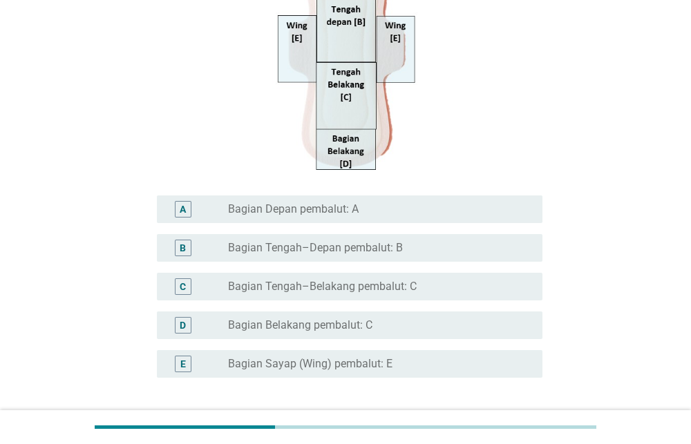
scroll to position [299, 0]
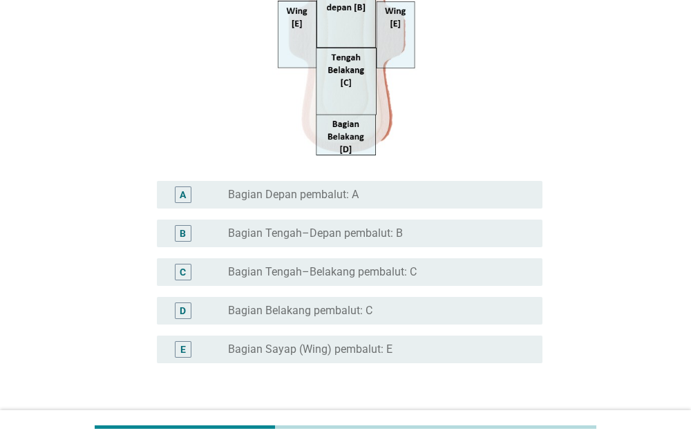
click at [395, 194] on div "radio_button_unchecked Bagian Depan pembalut: A" at bounding box center [374, 195] width 292 height 14
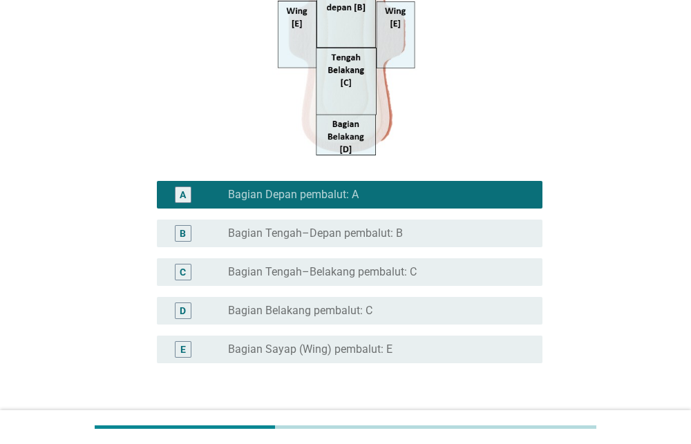
click at [410, 306] on div "radio_button_unchecked Bagian Belakang pembalut: C" at bounding box center [374, 311] width 292 height 14
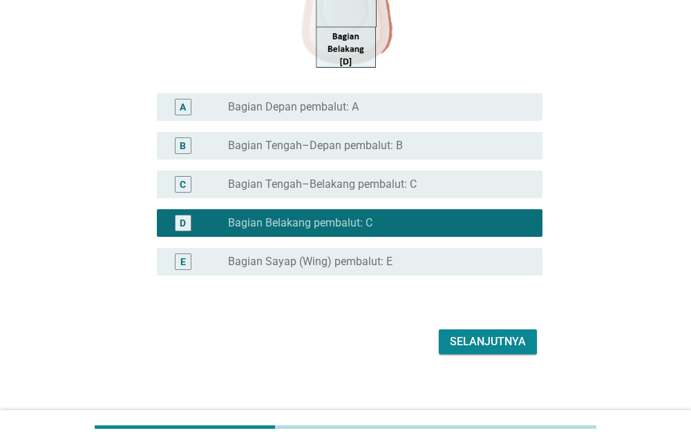
scroll to position [395, 0]
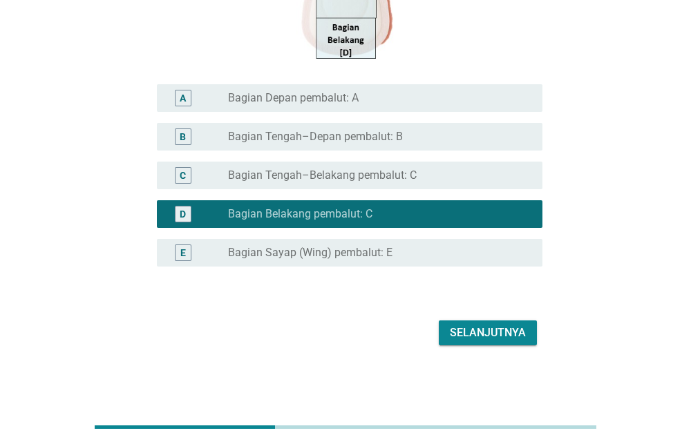
click at [403, 93] on div "radio_button_unchecked Bagian Depan pembalut: A" at bounding box center [374, 98] width 292 height 14
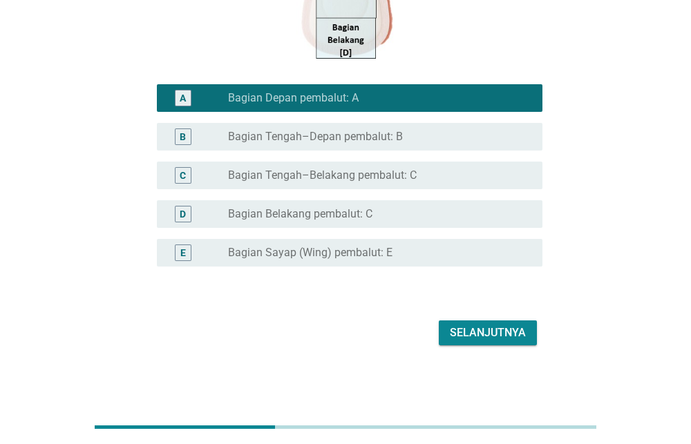
click at [502, 335] on div "Selanjutnya" at bounding box center [488, 333] width 76 height 17
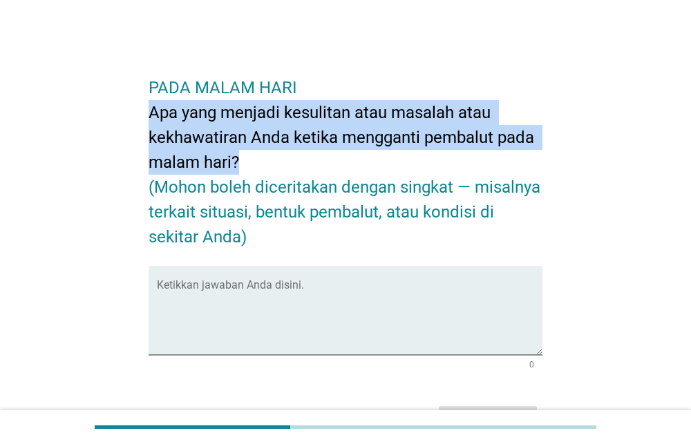
drag, startPoint x: 143, startPoint y: 108, endPoint x: 252, endPoint y: 157, distance: 119.1
click at [252, 157] on div "PADA MALAM HARI Apa yang menjadi kesulitan atau masalah atau kekhawatiran Anda …" at bounding box center [346, 248] width 417 height 396
copy h2 "Apa yang menjadi kesulitan atau masalah atau kekhawatiran Anda ketika mengganti…"
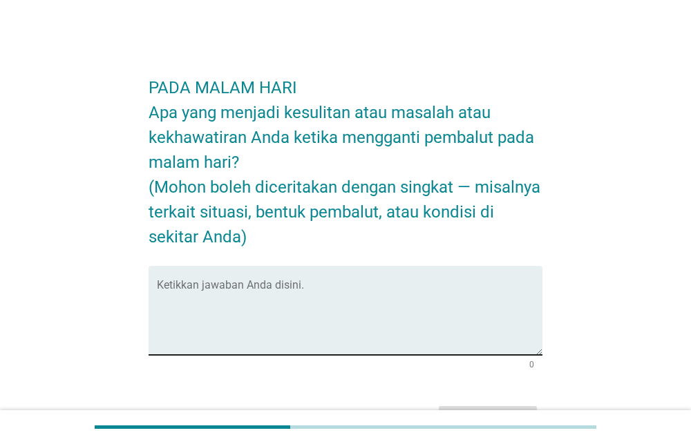
click at [360, 308] on textarea "Ketikkan jawaban Anda disini." at bounding box center [350, 319] width 386 height 73
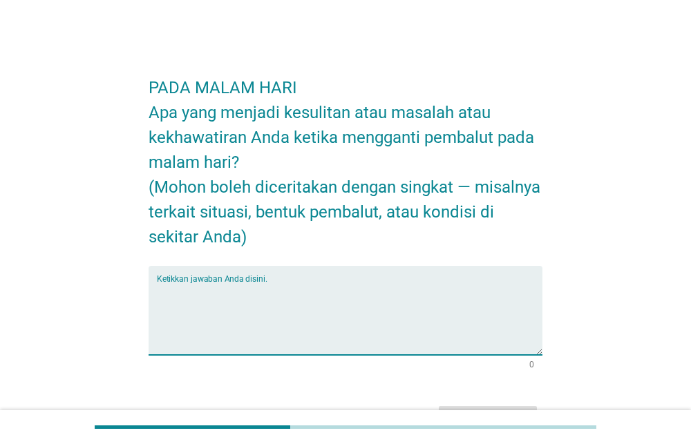
paste textarea "adang saya khawatir bocor saat tidur karena posisi berubah-ubah, atau lupa meng…"
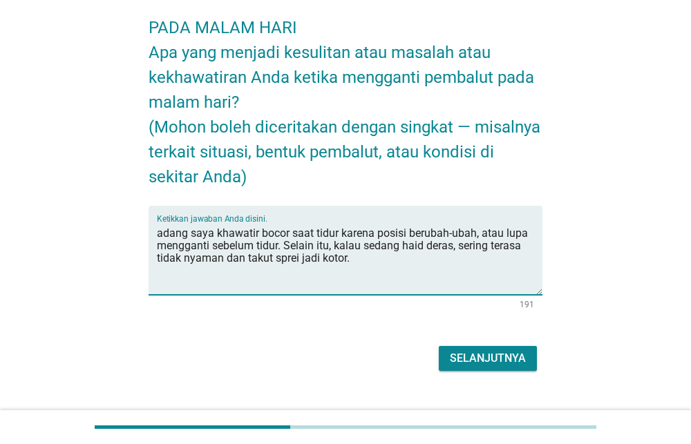
scroll to position [86, 0]
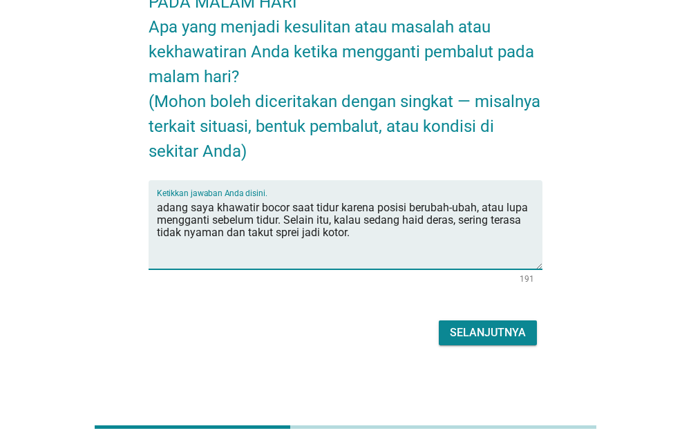
type textarea "adang saya khawatir bocor saat tidur karena posisi berubah-ubah, atau lupa meng…"
click at [500, 335] on div "Selanjutnya" at bounding box center [488, 333] width 76 height 17
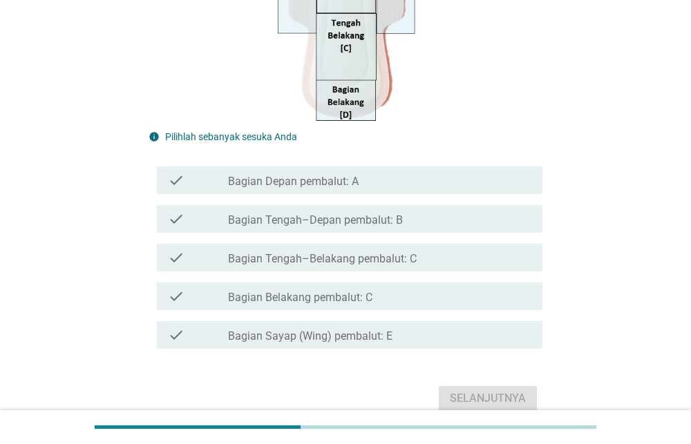
scroll to position [359, 0]
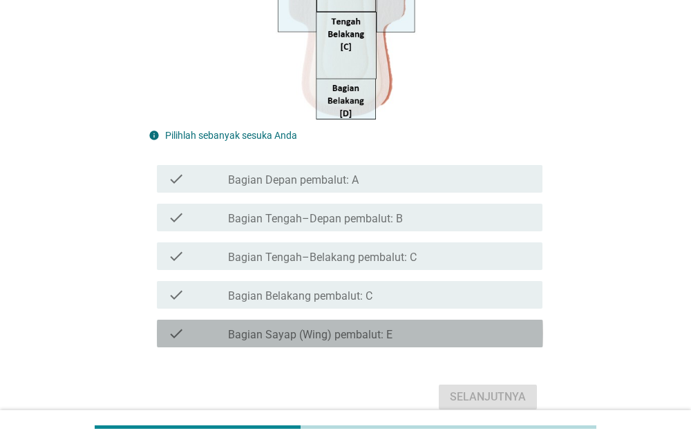
click at [393, 341] on div "check_box_outline_blank Bagian Sayap (Wing) pembalut: E" at bounding box center [379, 334] width 303 height 17
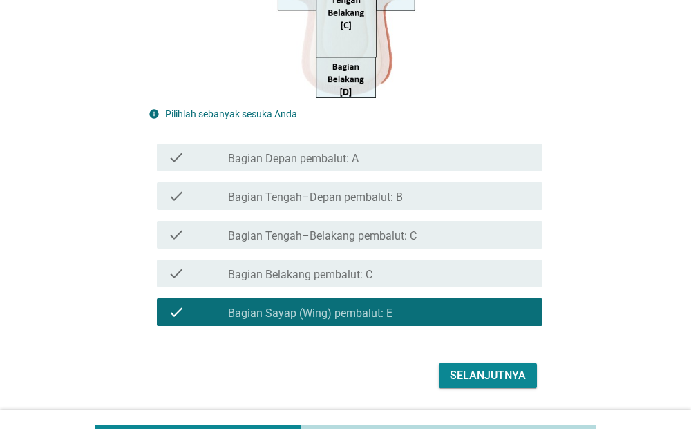
scroll to position [383, 0]
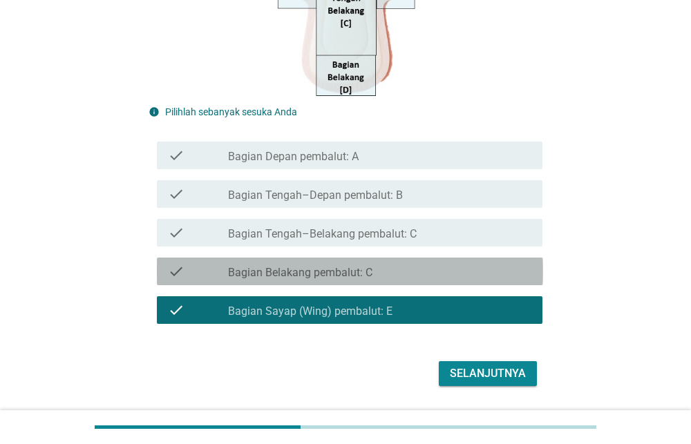
click at [397, 269] on div "check_box_outline_blank Bagian Belakang pembalut: C" at bounding box center [379, 271] width 303 height 17
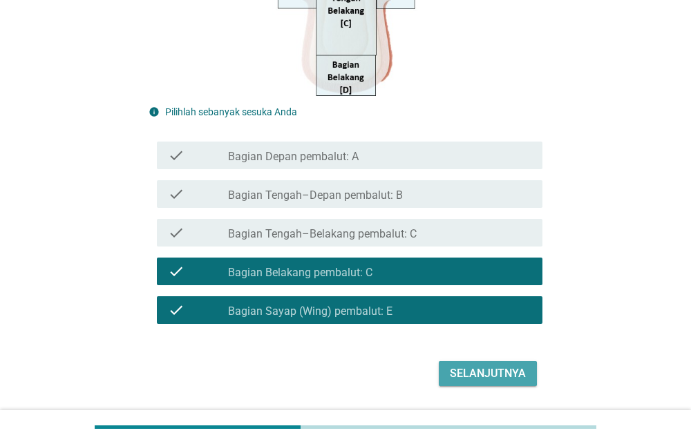
click at [475, 373] on div "Selanjutnya" at bounding box center [488, 374] width 76 height 17
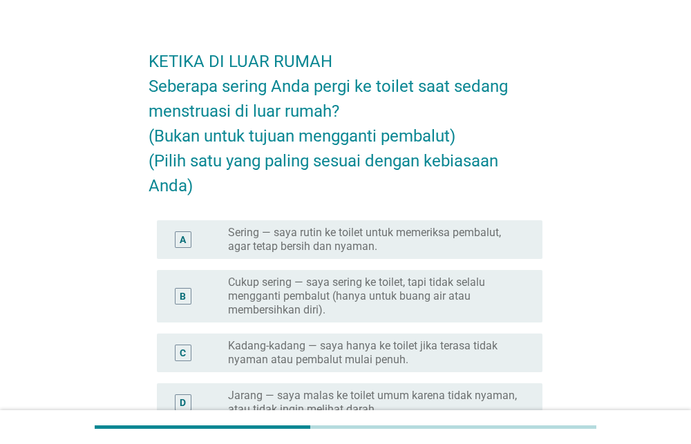
scroll to position [43, 0]
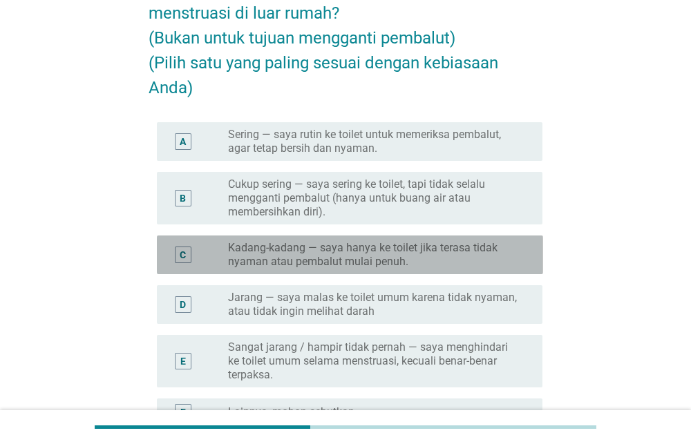
click at [411, 256] on label "Kadang-kadang — saya hanya ke toilet jika terasa tidak nyaman atau pembalut mul…" at bounding box center [374, 255] width 292 height 28
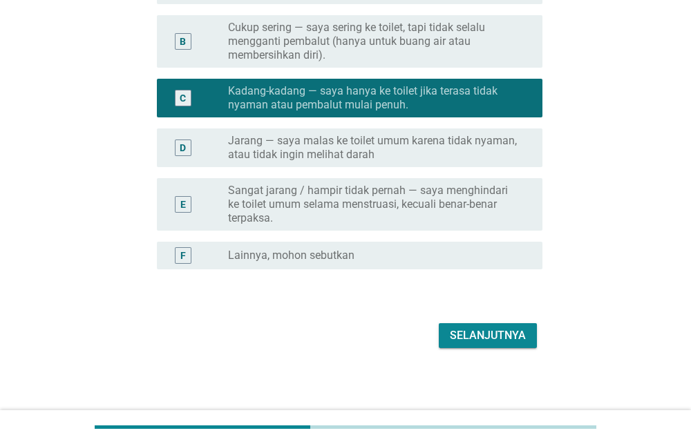
scroll to position [284, 0]
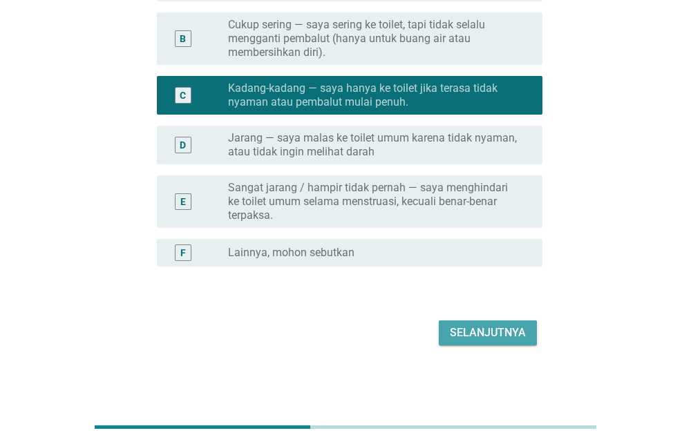
drag, startPoint x: 489, startPoint y: 332, endPoint x: 481, endPoint y: 330, distance: 8.1
click at [487, 330] on div "Selanjutnya" at bounding box center [488, 333] width 76 height 17
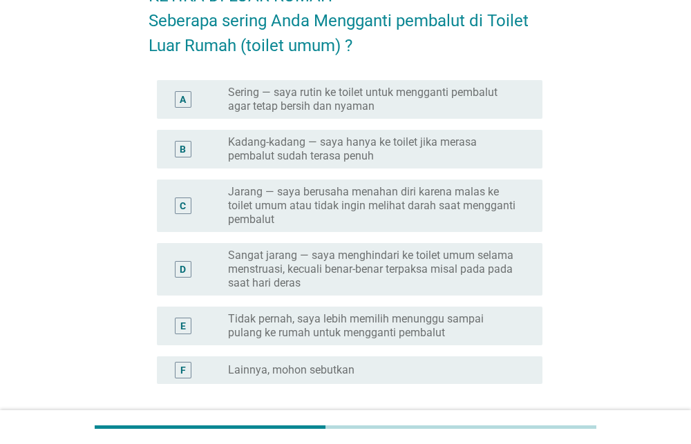
scroll to position [119, 0]
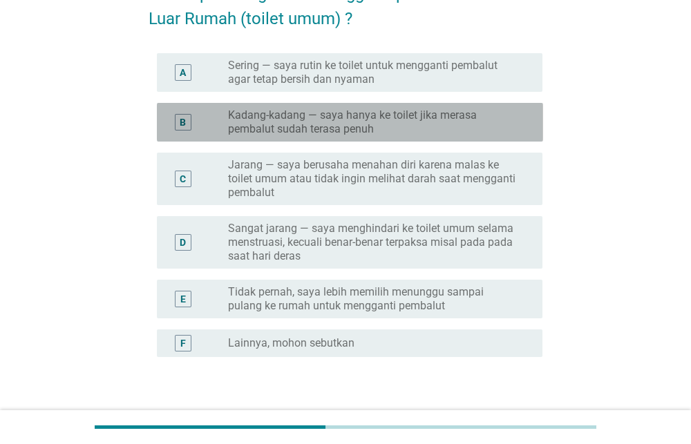
click at [444, 118] on label "Kadang-kadang — saya hanya ke toilet jika merasa pembalut sudah terasa penuh" at bounding box center [374, 123] width 292 height 28
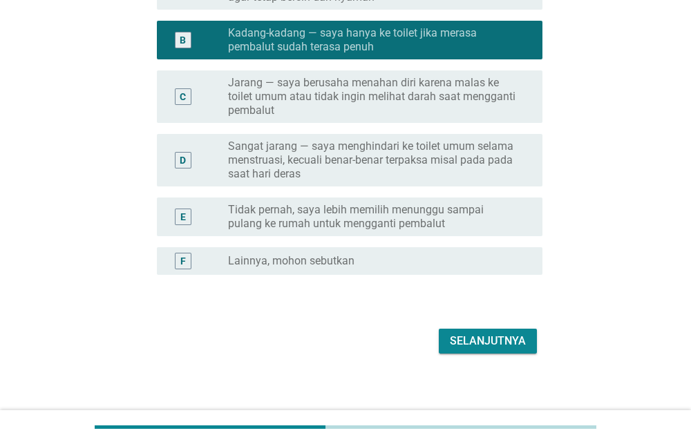
scroll to position [209, 0]
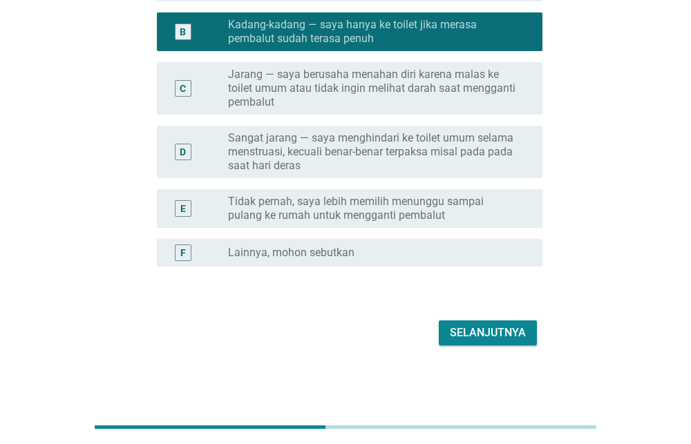
click at [516, 335] on div "Selanjutnya" at bounding box center [488, 333] width 76 height 17
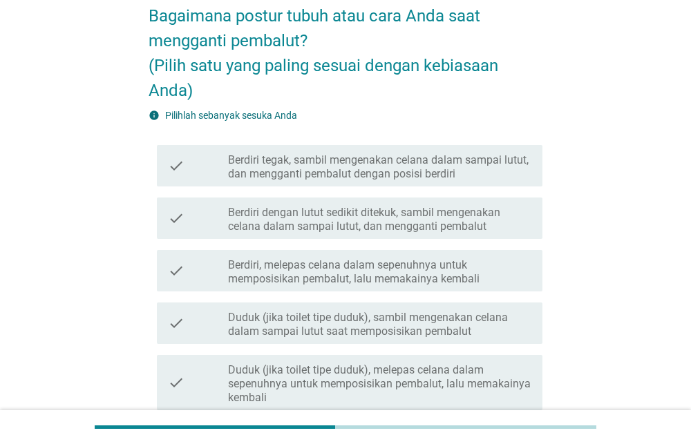
scroll to position [112, 0]
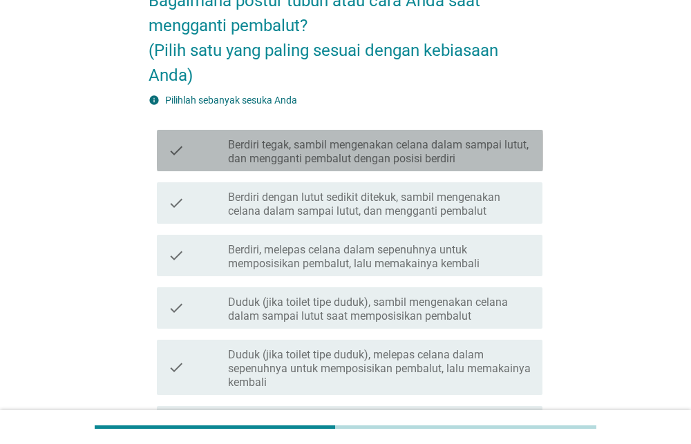
drag, startPoint x: 400, startPoint y: 145, endPoint x: 405, endPoint y: 214, distance: 69.3
click at [400, 142] on label "Berdiri tegak, sambil mengenakan celana dalam sampai lutut, dan mengganti pemba…" at bounding box center [379, 152] width 303 height 28
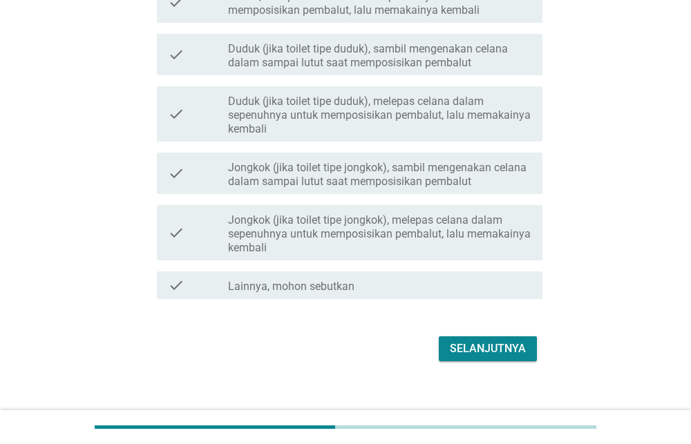
scroll to position [382, 0]
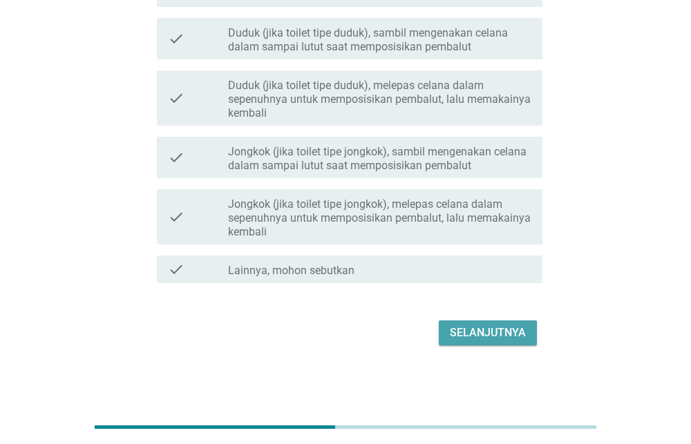
click at [474, 341] on button "Selanjutnya" at bounding box center [488, 333] width 98 height 25
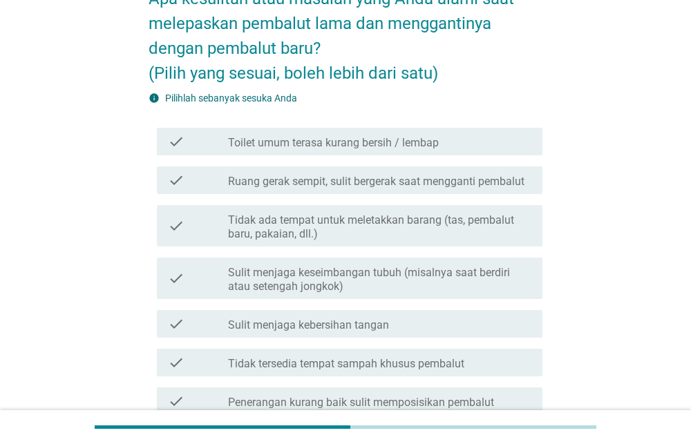
scroll to position [124, 0]
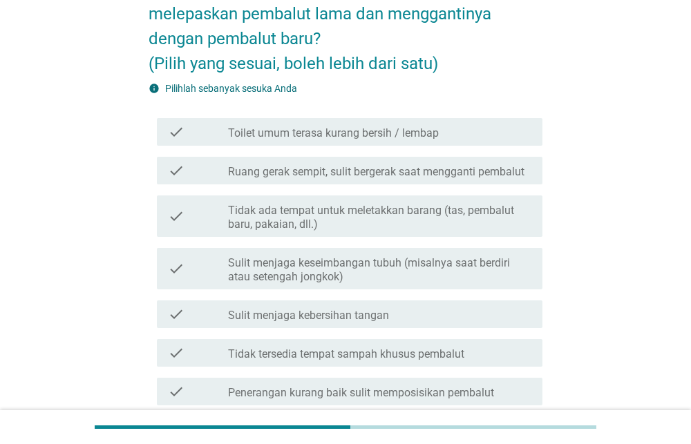
click at [405, 176] on label "Ruang gerak sempit, sulit bergerak saat mengganti pembalut" at bounding box center [376, 172] width 297 height 14
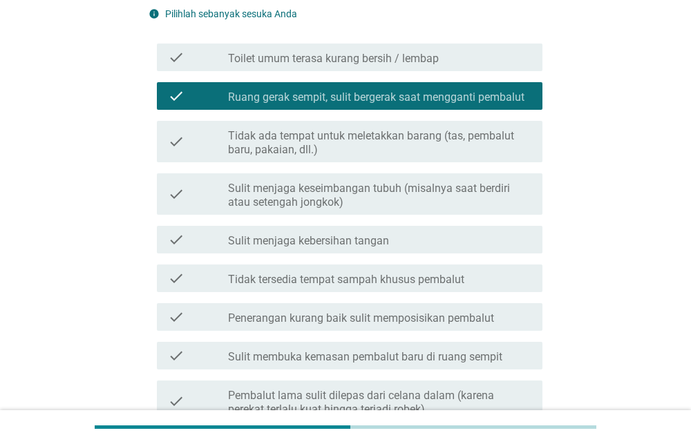
scroll to position [385, 0]
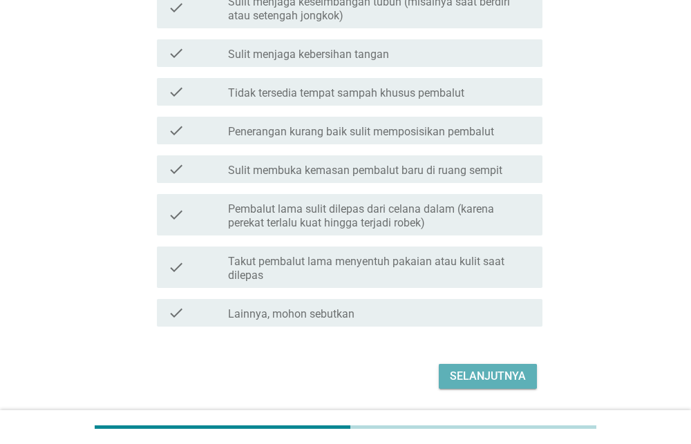
click at [471, 375] on div "Selanjutnya" at bounding box center [488, 376] width 76 height 17
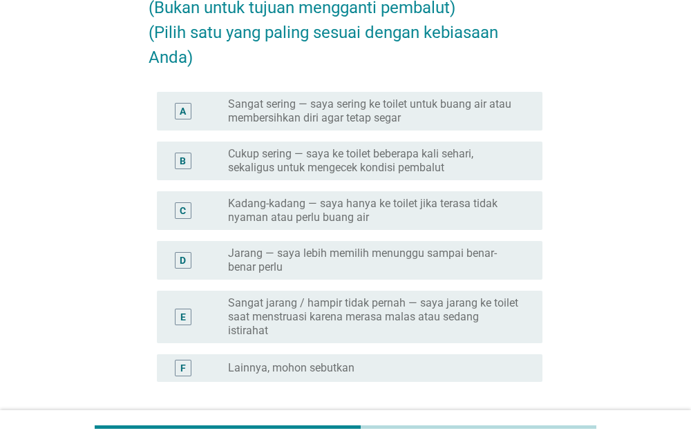
scroll to position [165, 0]
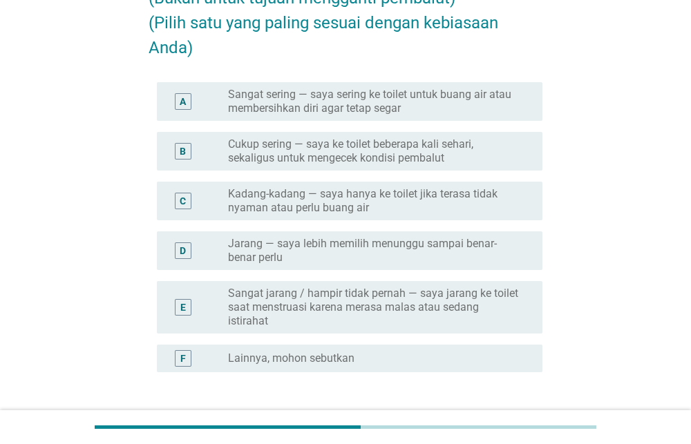
click at [426, 148] on label "Cukup sering — saya ke toilet beberapa kali sehari, sekaligus untuk mengecek ko…" at bounding box center [374, 152] width 292 height 28
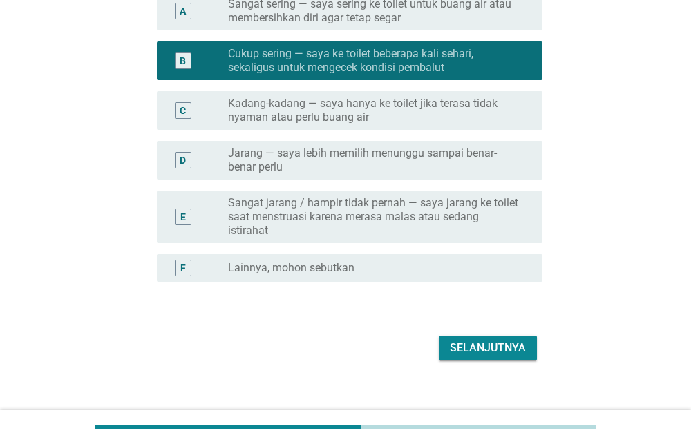
scroll to position [270, 0]
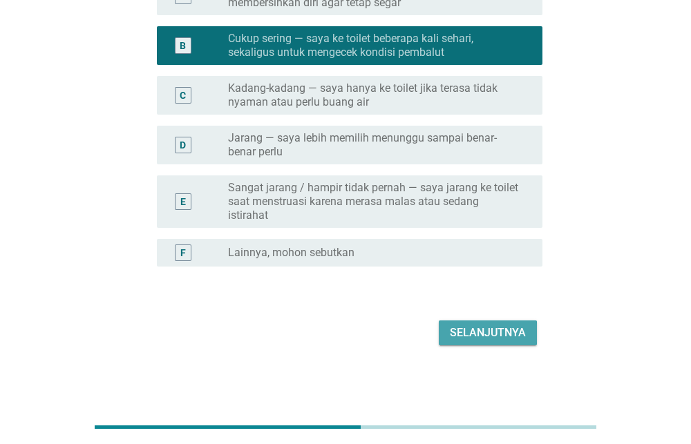
click at [500, 322] on button "Selanjutnya" at bounding box center [488, 333] width 98 height 25
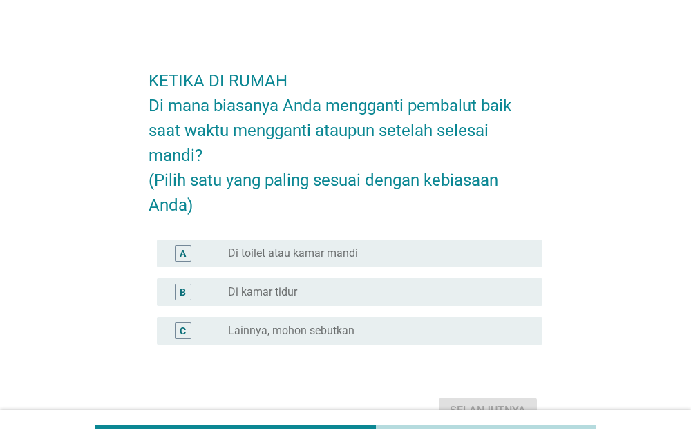
scroll to position [22, 0]
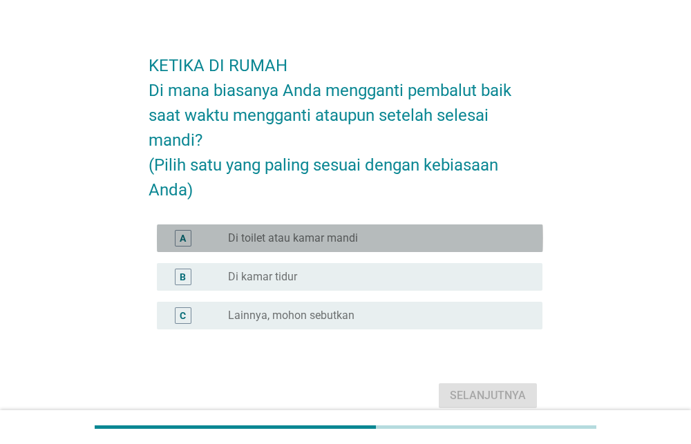
click at [428, 240] on div "radio_button_unchecked Di toilet atau kamar mandi" at bounding box center [374, 239] width 292 height 14
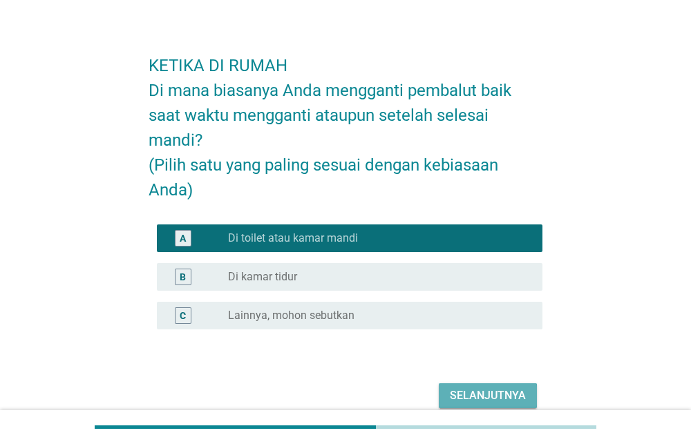
click at [487, 389] on div "Selanjutnya" at bounding box center [488, 396] width 76 height 17
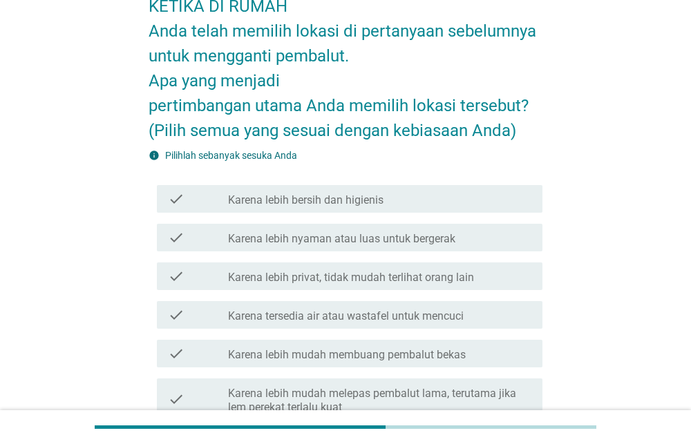
scroll to position [82, 0]
click at [496, 196] on div "check_box_outline_blank Karena lebih bersih dan higienis" at bounding box center [379, 198] width 303 height 17
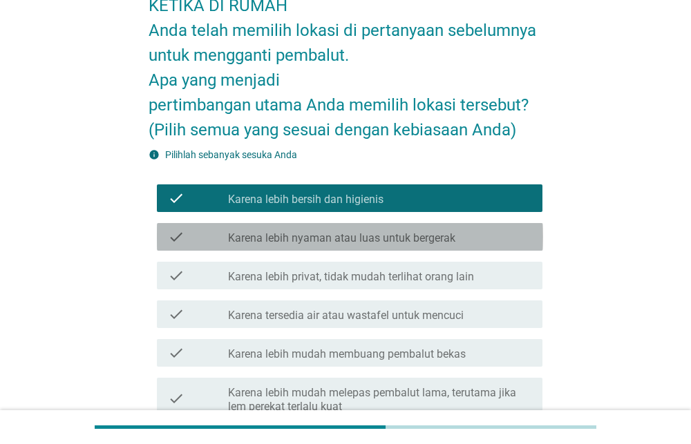
click at [498, 234] on div "check_box_outline_blank Karena lebih nyaman atau luas untuk bergerak" at bounding box center [379, 237] width 303 height 17
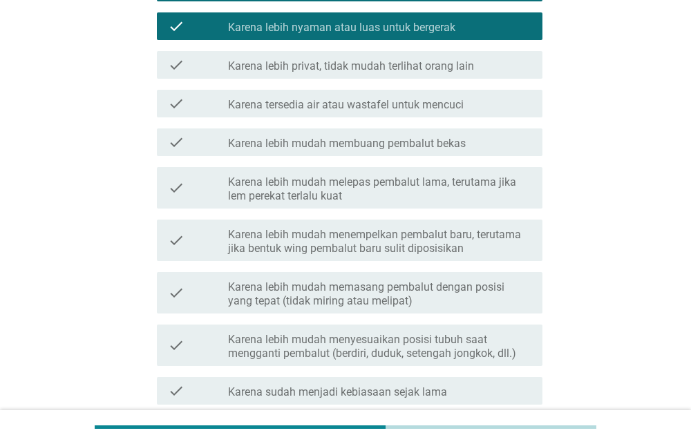
scroll to position [453, 0]
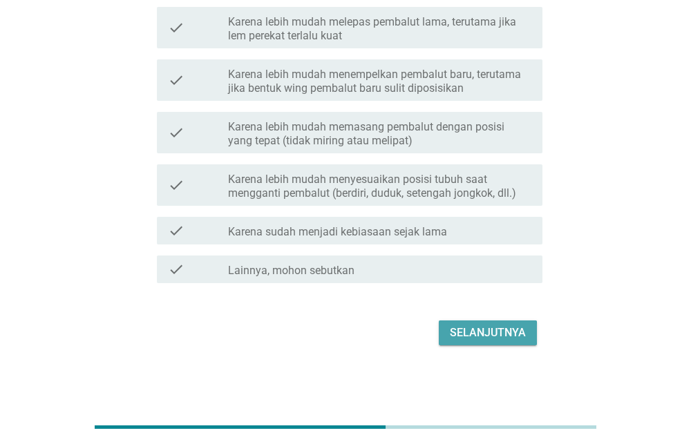
click at [500, 327] on div "Selanjutnya" at bounding box center [488, 333] width 76 height 17
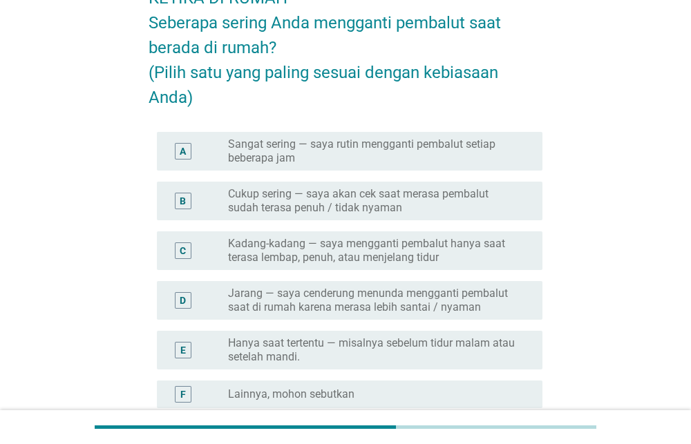
scroll to position [119, 0]
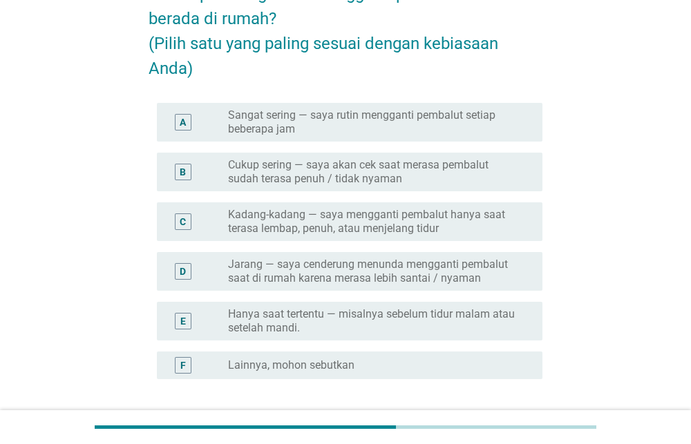
click at [480, 178] on label "Cukup sering — saya akan cek saat merasa pembalut sudah terasa penuh / tidak ny…" at bounding box center [374, 172] width 292 height 28
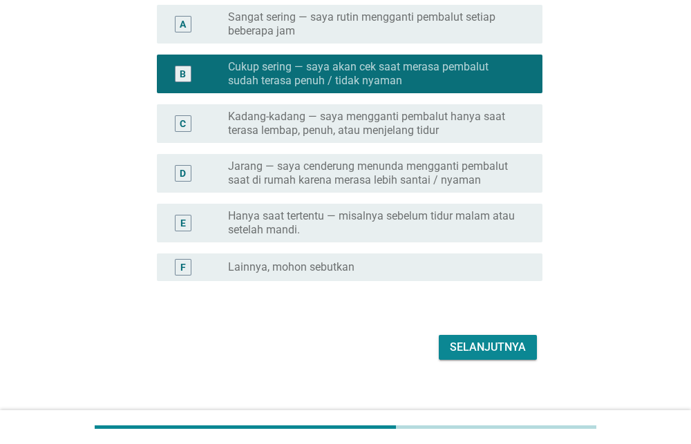
scroll to position [232, 0]
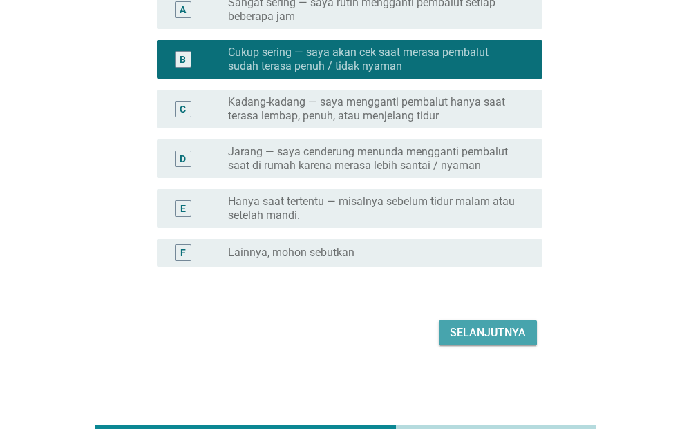
click at [472, 338] on div "Selanjutnya" at bounding box center [488, 333] width 76 height 17
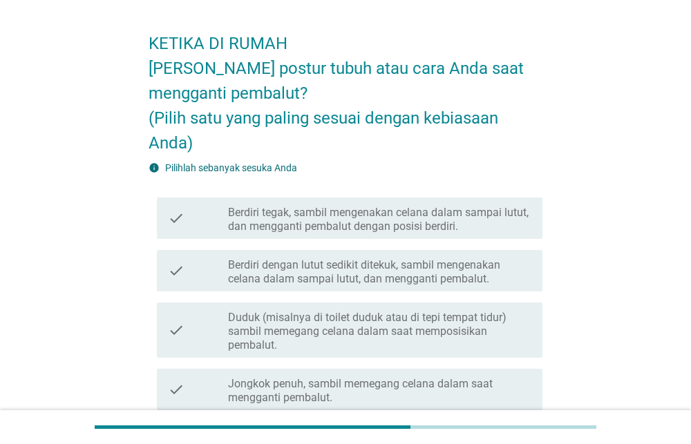
scroll to position [53, 0]
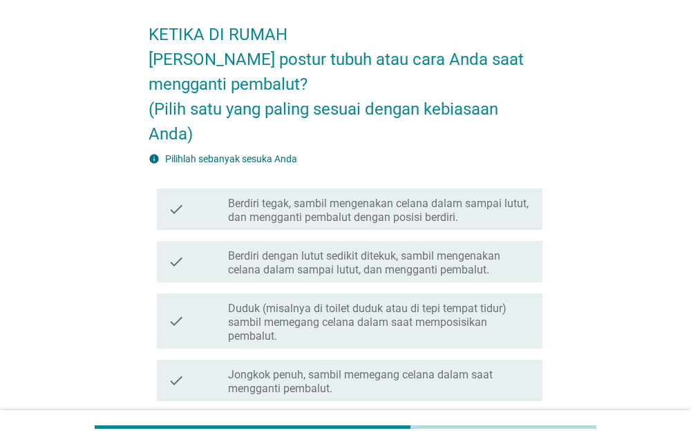
click at [391, 209] on label "Berdiri tegak, sambil mengenakan celana dalam sampai lutut, dan mengganti pemba…" at bounding box center [379, 211] width 303 height 28
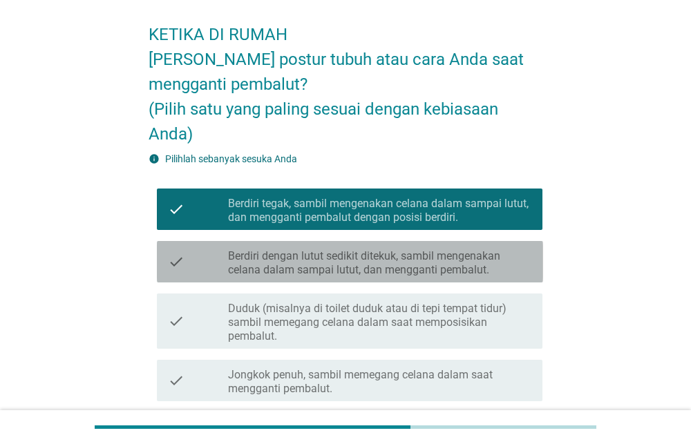
click at [450, 257] on label "Berdiri dengan lutut sedikit ditekuk, sambil mengenakan celana dalam sampai lut…" at bounding box center [379, 264] width 303 height 28
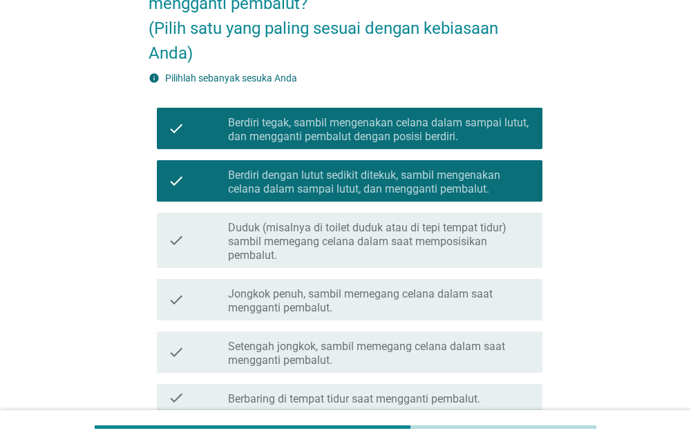
scroll to position [426, 0]
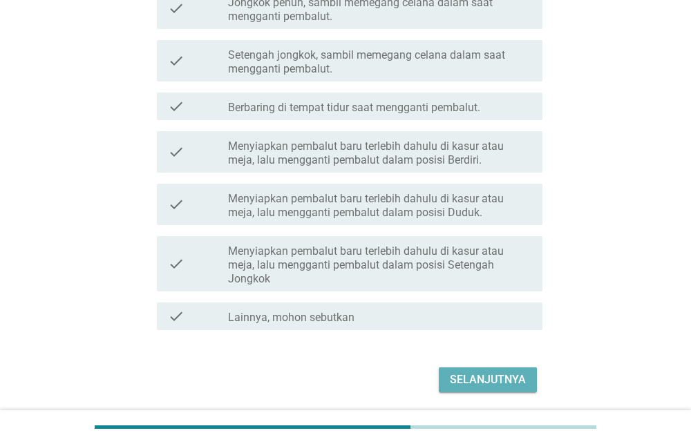
click at [489, 380] on div "Selanjutnya" at bounding box center [488, 380] width 76 height 17
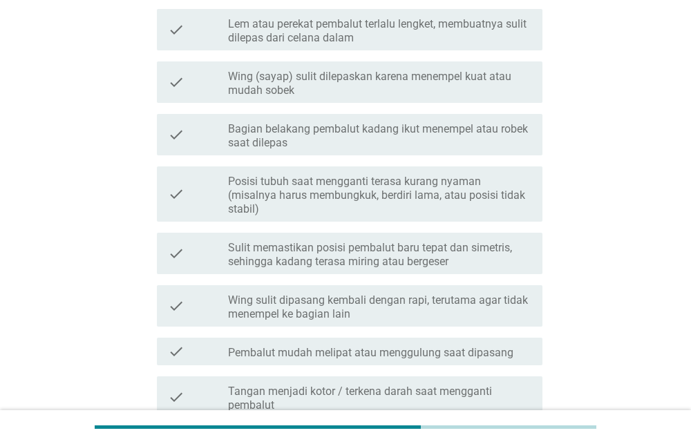
scroll to position [244, 0]
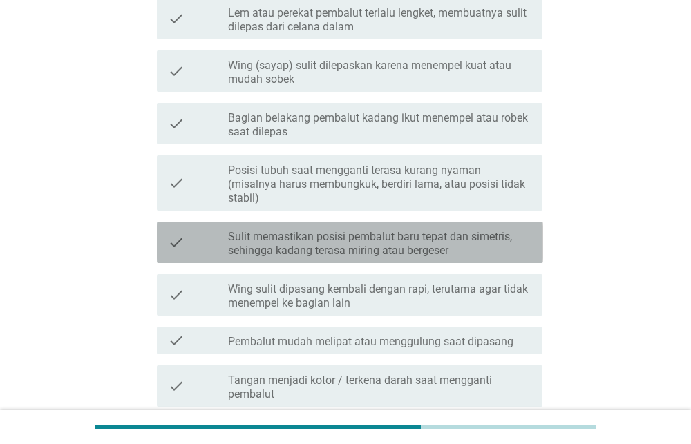
click at [423, 234] on label "Sulit memastikan posisi pembalut baru tepat dan simetris, sehingga kadang teras…" at bounding box center [379, 244] width 303 height 28
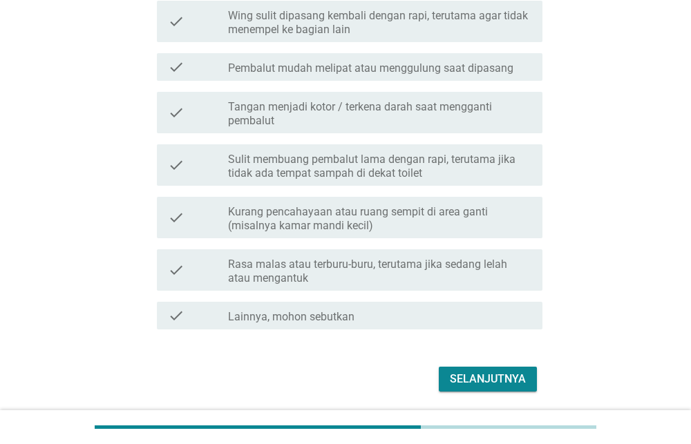
scroll to position [550, 0]
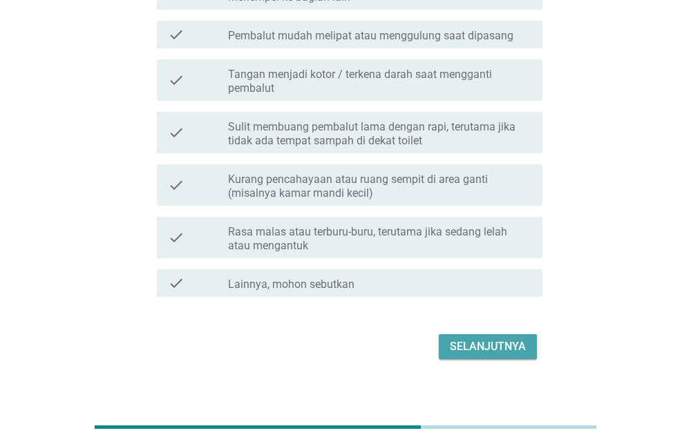
click at [479, 339] on div "Selanjutnya" at bounding box center [488, 347] width 76 height 17
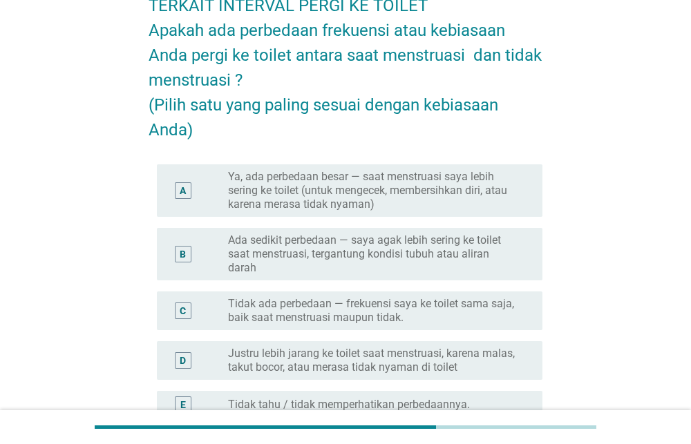
scroll to position [84, 0]
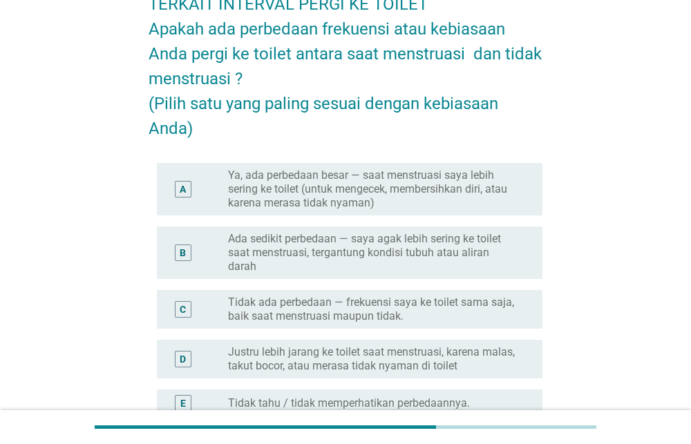
click at [460, 198] on label "Ya, ada perbedaan besar — saat menstruasi saya lebih sering ke toilet (untuk me…" at bounding box center [374, 189] width 292 height 41
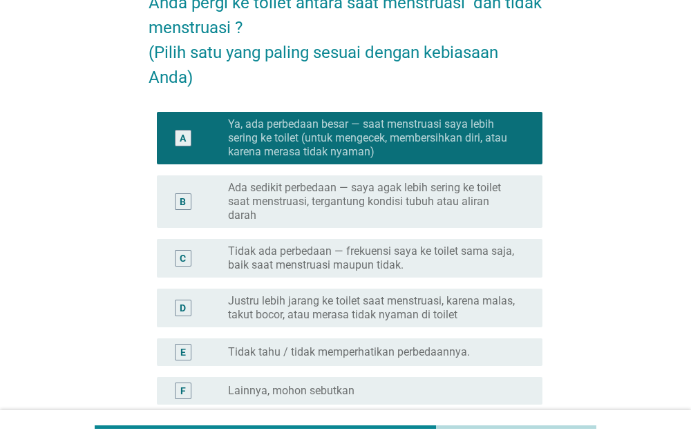
scroll to position [259, 0]
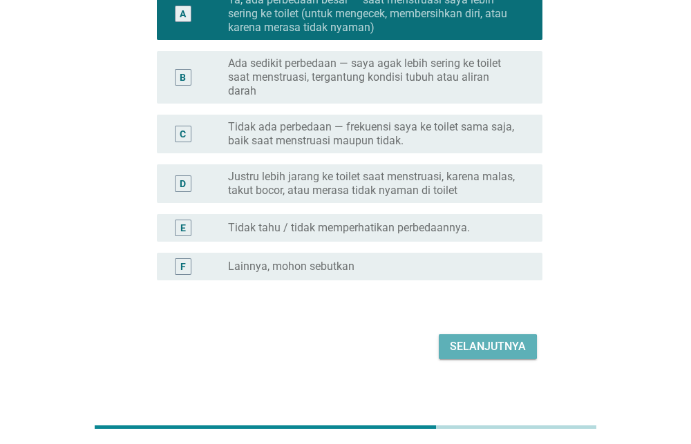
click at [500, 339] on div "Selanjutnya" at bounding box center [488, 347] width 76 height 17
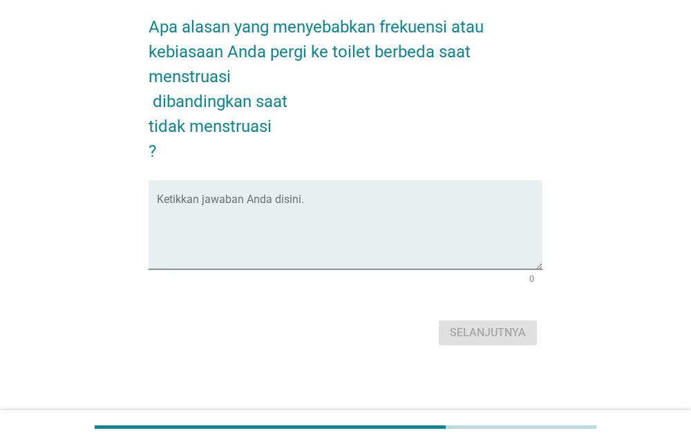
scroll to position [0, 0]
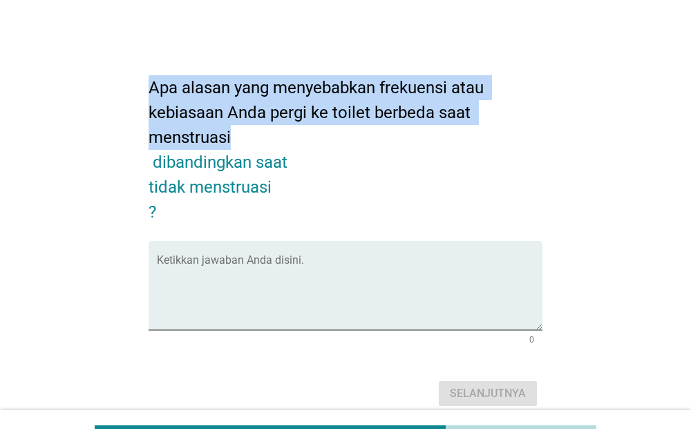
drag, startPoint x: 152, startPoint y: 87, endPoint x: 241, endPoint y: 142, distance: 104.9
click at [241, 142] on h2 "Apa alasan yang menyebabkan frekuensi atau kebiasaan Anda pergi ke toilet berbe…" at bounding box center [346, 143] width 395 height 163
click at [125, 91] on div "Apa alasan yang menyebabkan frekuensi atau kebiasaan Anda pergi ke toilet berbe…" at bounding box center [345, 235] width 625 height 371
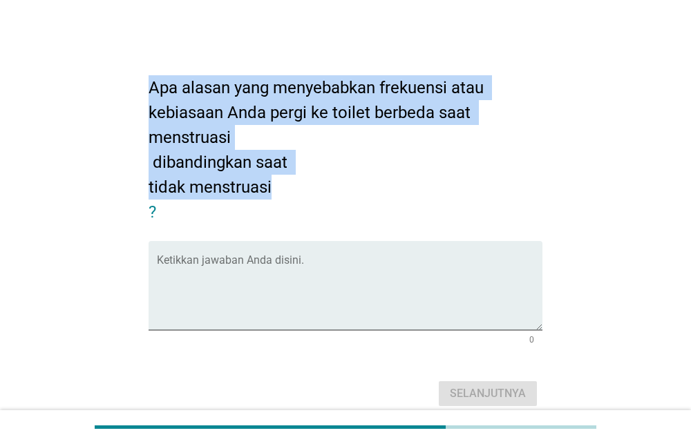
drag, startPoint x: 144, startPoint y: 86, endPoint x: 294, endPoint y: 187, distance: 180.8
click at [293, 188] on div "Apa alasan yang menyebabkan frekuensi atau kebiasaan Anda pergi ke toilet berbe…" at bounding box center [346, 235] width 417 height 371
copy h2 "Apa alasan yang menyebabkan frekuensi atau kebiasaan Anda pergi ke toilet berbe…"
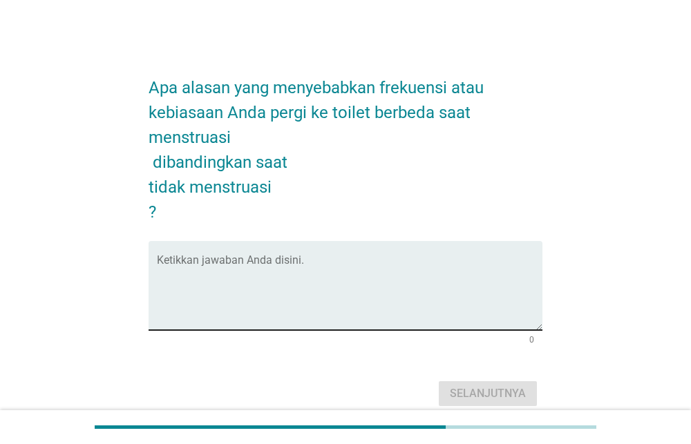
click at [339, 314] on textarea "Ketikkan jawaban Anda disini." at bounding box center [350, 294] width 386 height 73
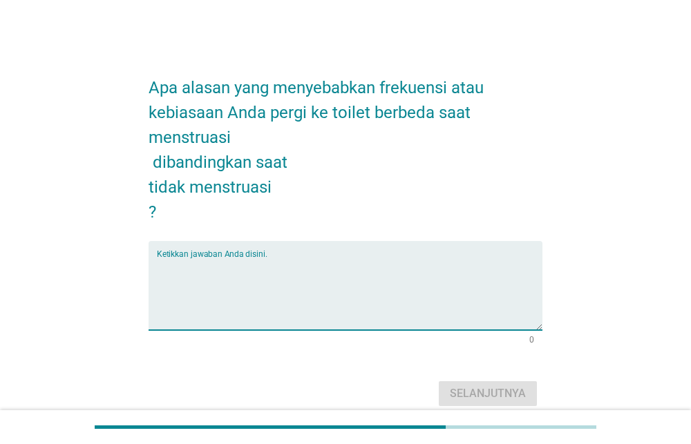
paste textarea "Saat menstruasi, saya lebih sering ke toilet karena perlu mengganti pembalut se…"
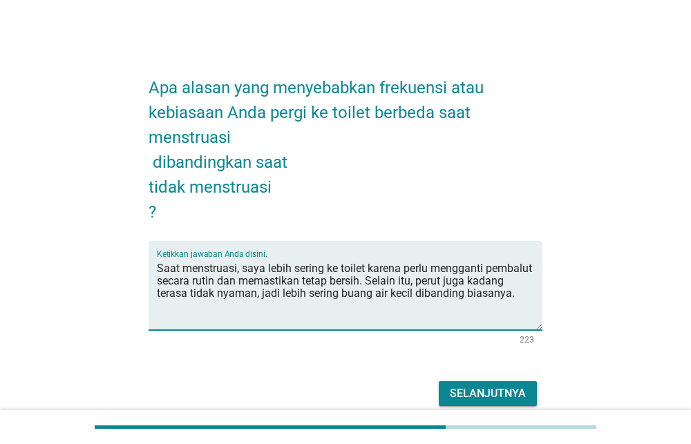
type textarea "Saat menstruasi, saya lebih sering ke toilet karena perlu mengganti pembalut se…"
drag, startPoint x: 485, startPoint y: 393, endPoint x: 485, endPoint y: 386, distance: 6.9
click at [485, 391] on div "Selanjutnya" at bounding box center [488, 394] width 76 height 17
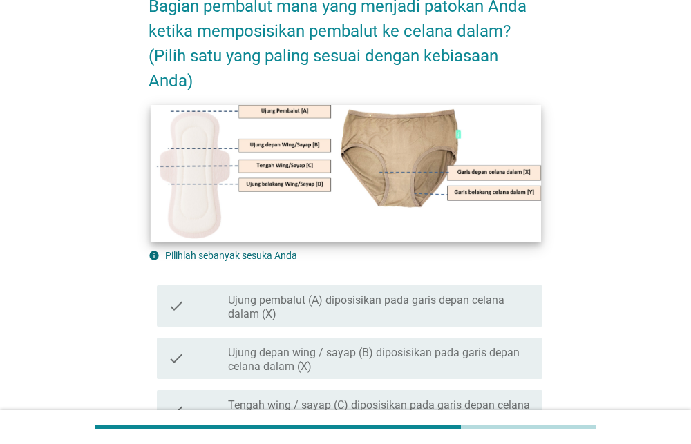
scroll to position [118, 0]
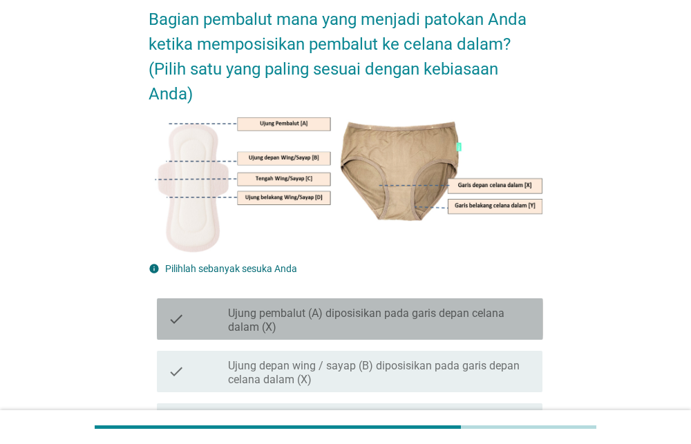
click at [344, 321] on label "Ujung pembalut (A) diposisikan pada garis depan celana dalam (X)" at bounding box center [379, 321] width 303 height 28
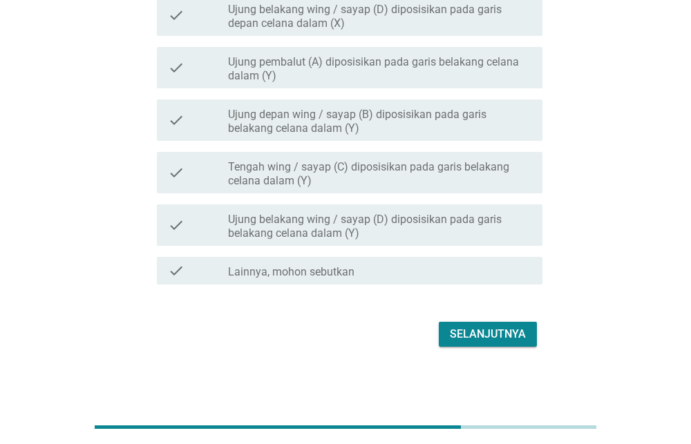
scroll to position [581, 0]
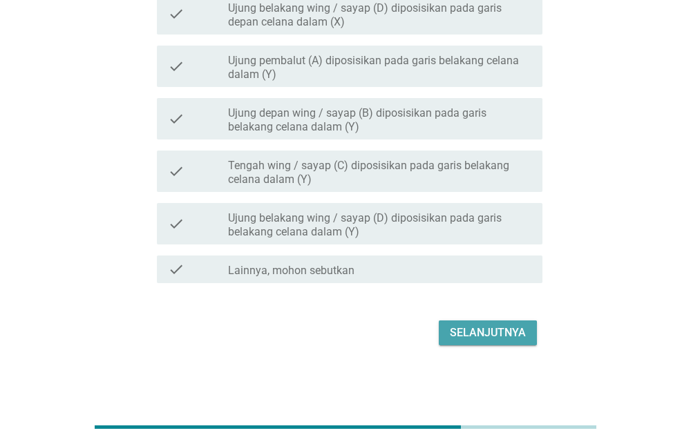
click at [460, 334] on div "Selanjutnya" at bounding box center [488, 333] width 76 height 17
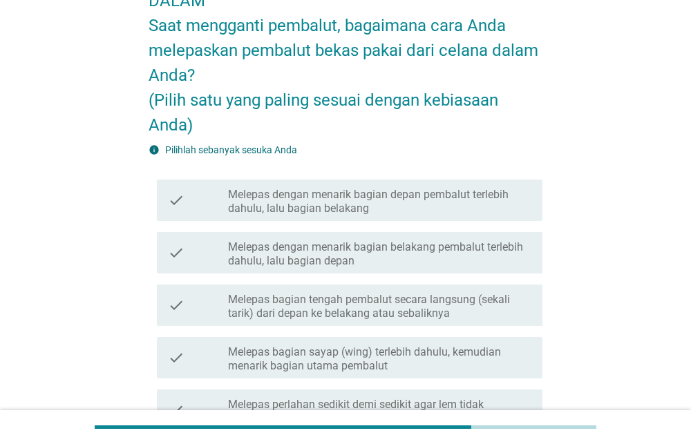
scroll to position [120, 0]
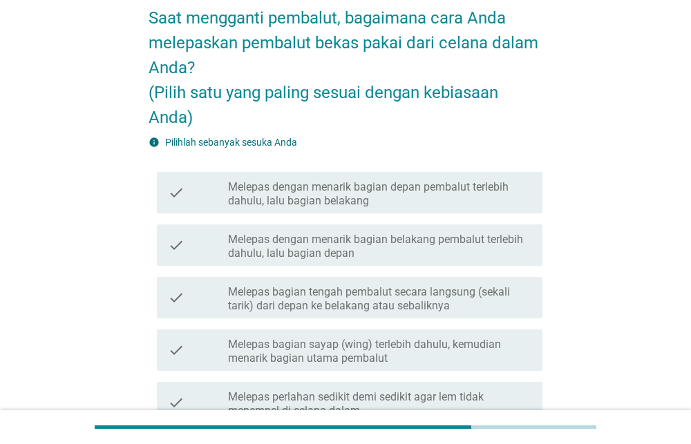
click at [256, 193] on label "Melepas dengan menarik bagian depan pembalut terlebih dahulu, lalu bagian belak…" at bounding box center [379, 194] width 303 height 28
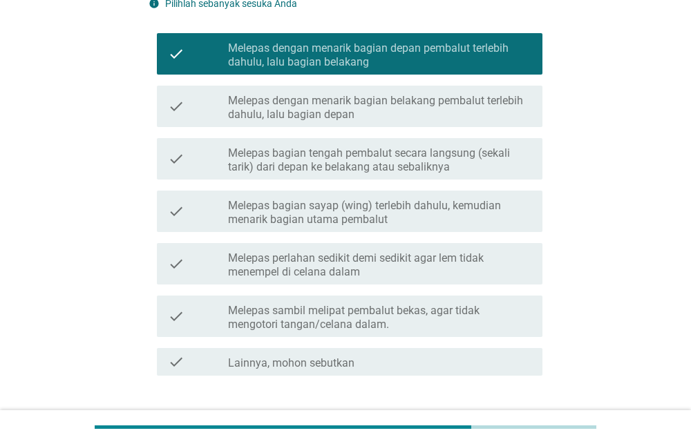
scroll to position [351, 0]
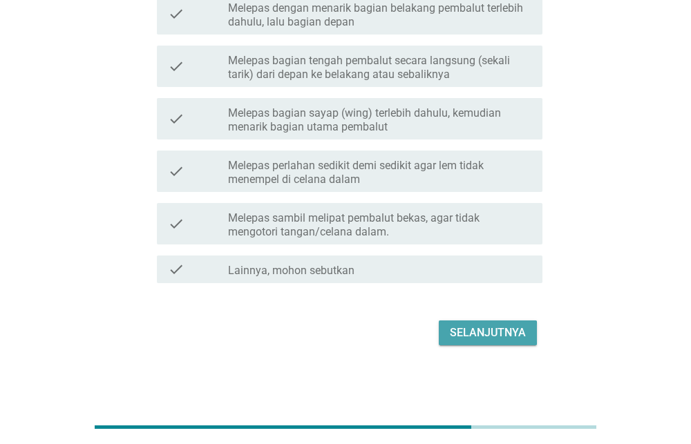
click at [469, 335] on div "Selanjutnya" at bounding box center [488, 333] width 76 height 17
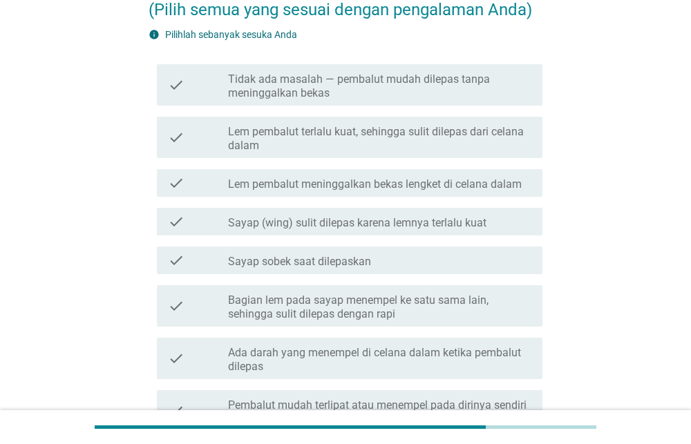
scroll to position [179, 0]
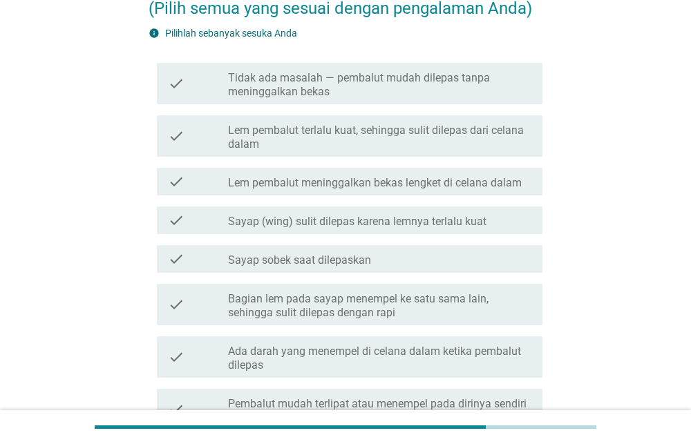
click at [368, 181] on label "Lem pembalut meninggalkan bekas lengket di celana dalam" at bounding box center [375, 183] width 294 height 14
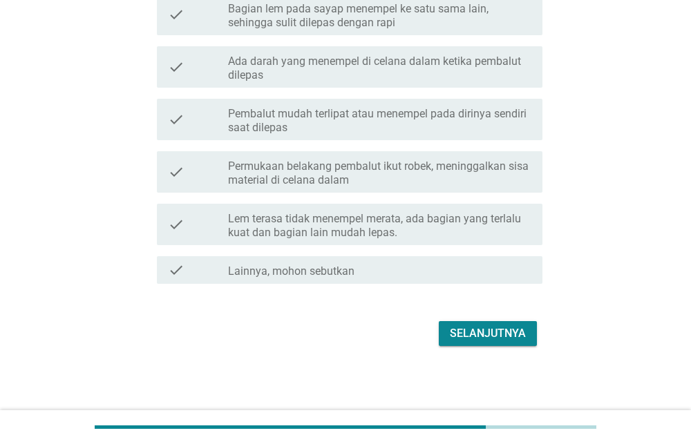
scroll to position [470, 0]
click at [450, 339] on div "Selanjutnya" at bounding box center [488, 333] width 76 height 17
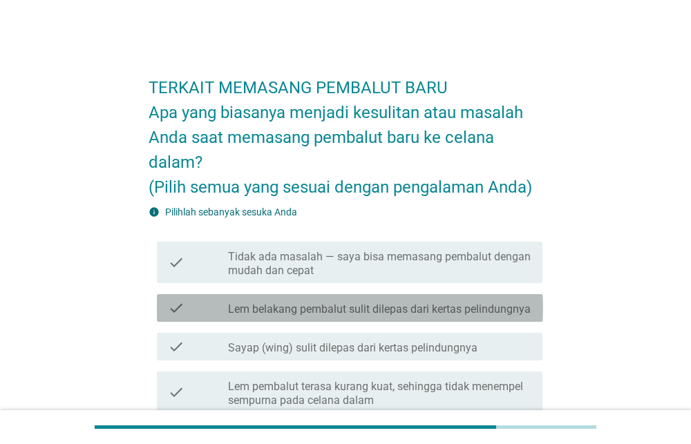
click at [316, 308] on label "Lem belakang pembalut sulit dilepas dari kertas pelindungnya" at bounding box center [379, 310] width 303 height 14
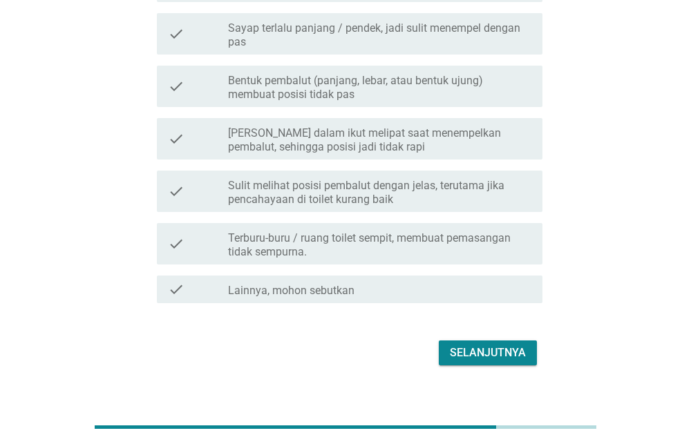
scroll to position [619, 0]
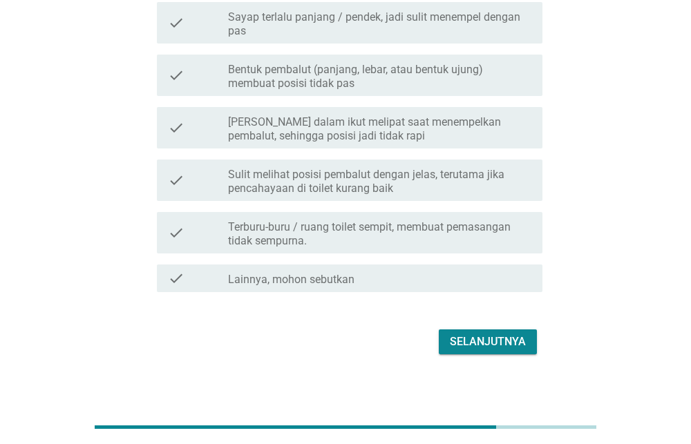
click at [498, 346] on div "Selanjutnya" at bounding box center [488, 342] width 76 height 17
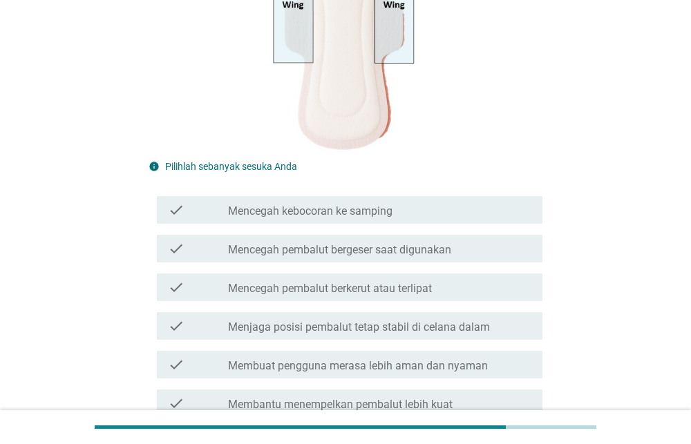
scroll to position [240, 0]
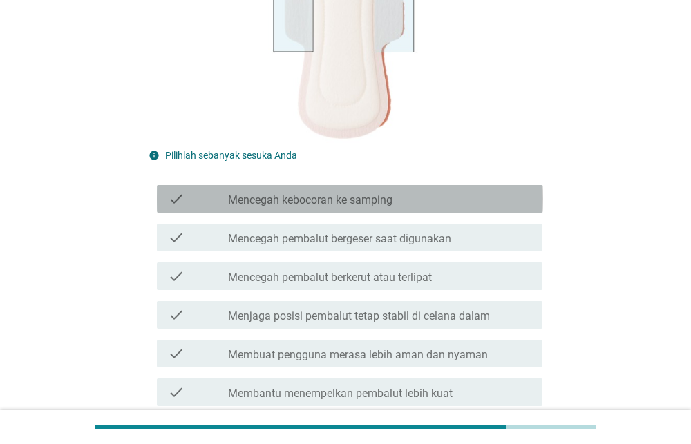
click at [500, 201] on div "check_box_outline_blank Mencegah kebocoran ke samping" at bounding box center [379, 199] width 303 height 17
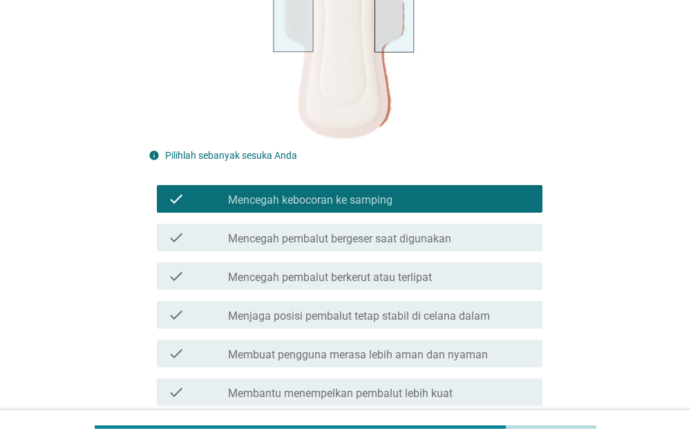
click at [499, 236] on div "check_box_outline_blank Mencegah pembalut bergeser saat digunakan" at bounding box center [379, 237] width 303 height 17
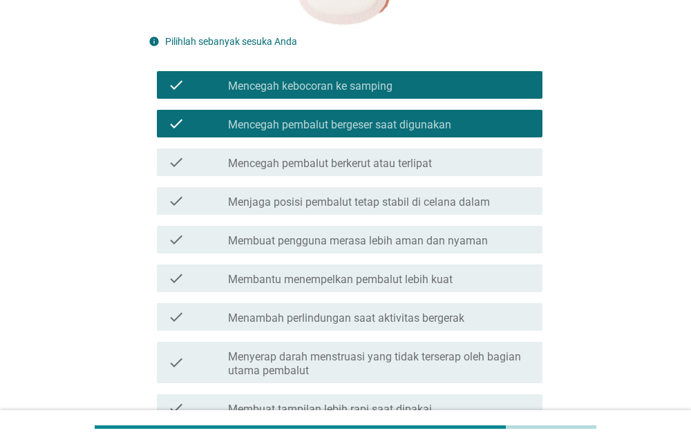
scroll to position [369, 0]
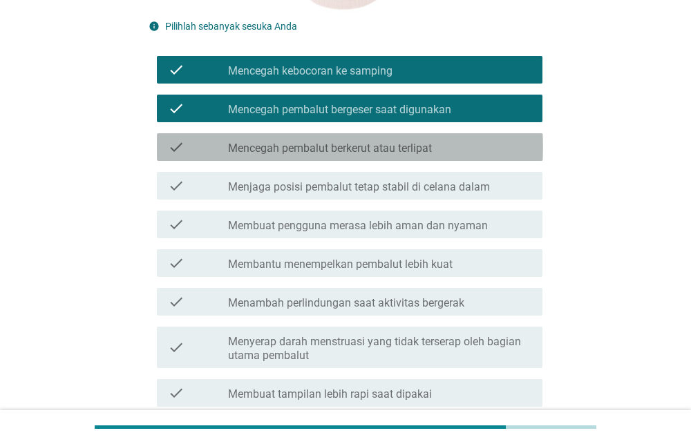
click at [470, 146] on div "check_box_outline_blank Mencegah pembalut berkerut atau terlipat" at bounding box center [379, 147] width 303 height 17
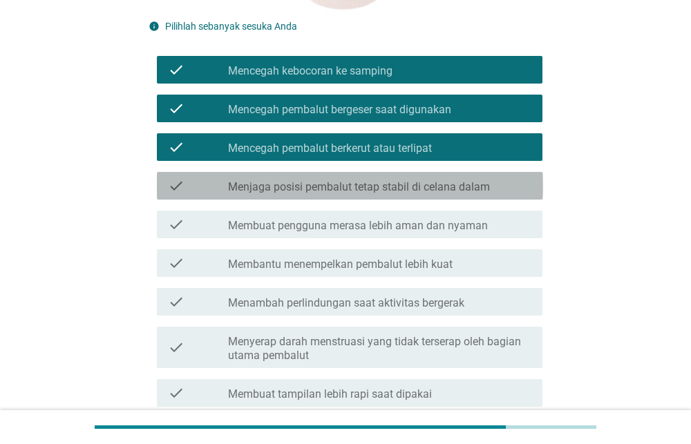
drag, startPoint x: 473, startPoint y: 187, endPoint x: 478, endPoint y: 198, distance: 12.4
click at [473, 185] on label "Menjaga posisi pembalut tetap stabil di celana dalam" at bounding box center [359, 187] width 262 height 14
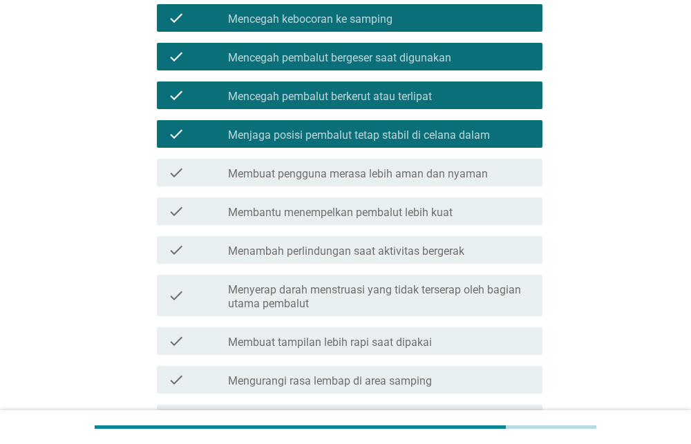
scroll to position [570, 0]
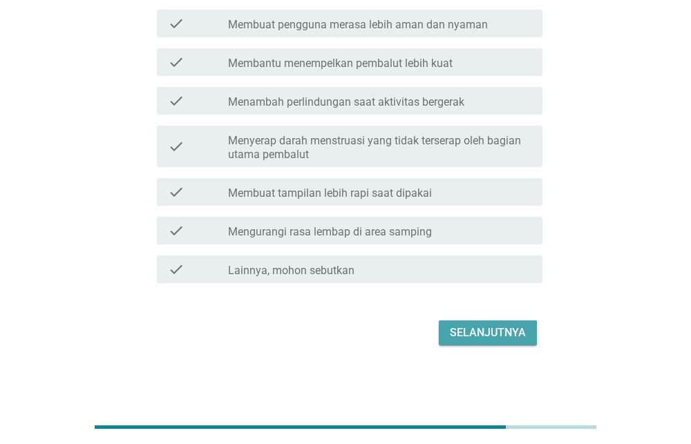
click at [512, 335] on div "Selanjutnya" at bounding box center [488, 333] width 76 height 17
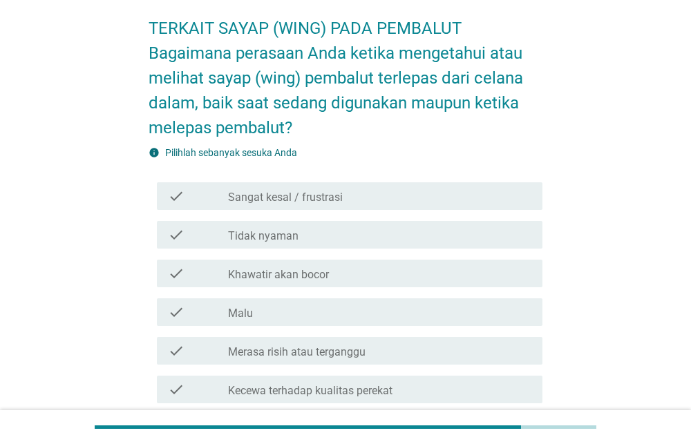
scroll to position [59, 0]
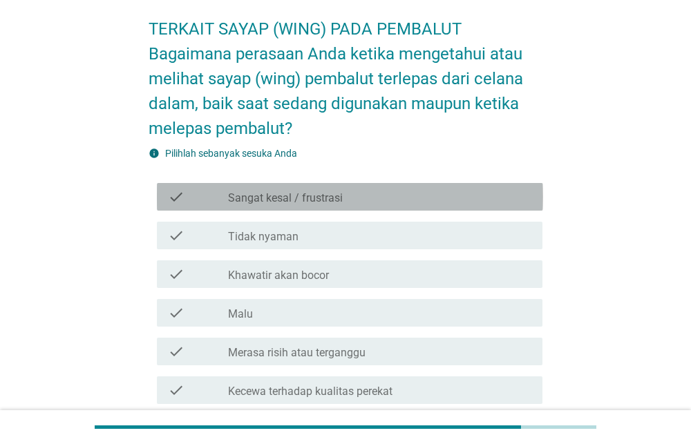
click at [411, 196] on div "check_box_outline_blank Sangat kesal / frustrasi" at bounding box center [379, 197] width 303 height 17
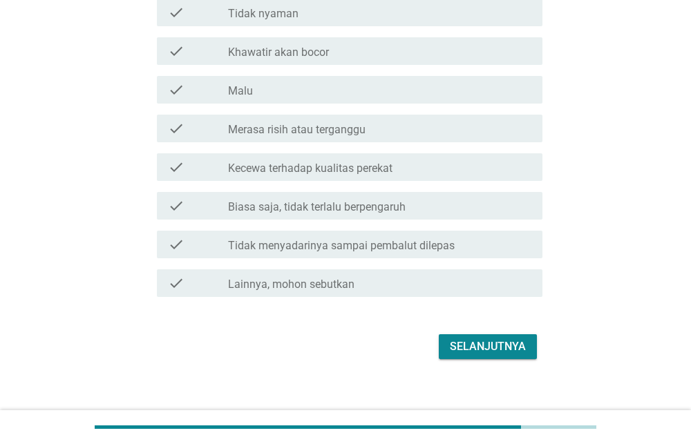
scroll to position [296, 0]
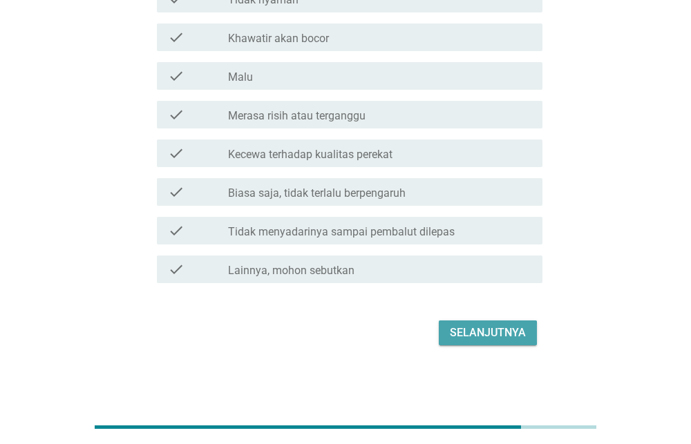
click at [494, 335] on div "Selanjutnya" at bounding box center [488, 333] width 76 height 17
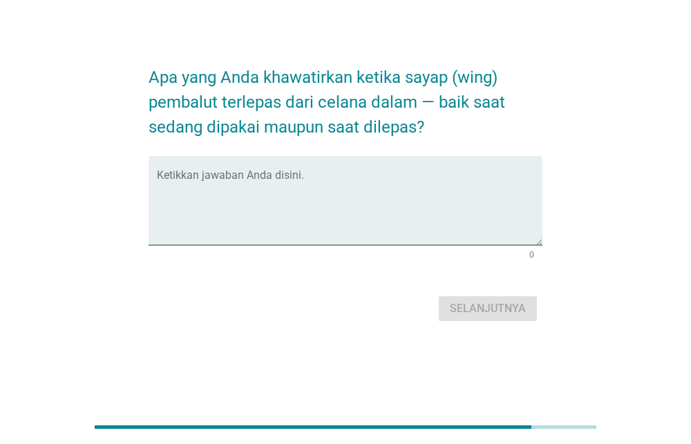
scroll to position [0, 0]
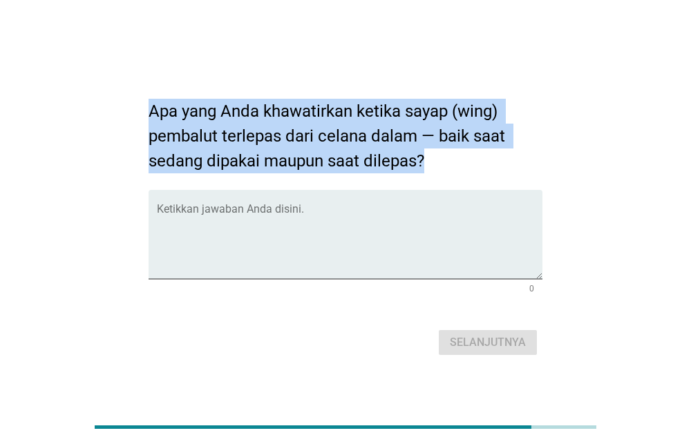
drag, startPoint x: 140, startPoint y: 107, endPoint x: 459, endPoint y: 169, distance: 325.4
click at [459, 169] on div "Apa yang Anda khawatirkan ketika sayap (wing) pembalut terlepas dari celana dal…" at bounding box center [346, 222] width 417 height 297
copy h2 "Apa yang Anda khawatirkan ketika sayap (wing) pembalut terlepas dari celana dal…"
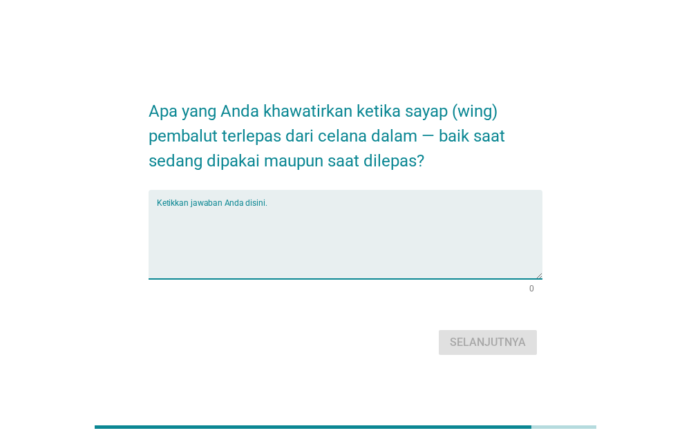
click at [337, 263] on textarea "Ketikkan jawaban Anda disini." at bounding box center [350, 243] width 386 height 73
paste textarea "Saya khawatir pembalut jadi tidak menempel dengan baik dan bisa bergeser atau b…"
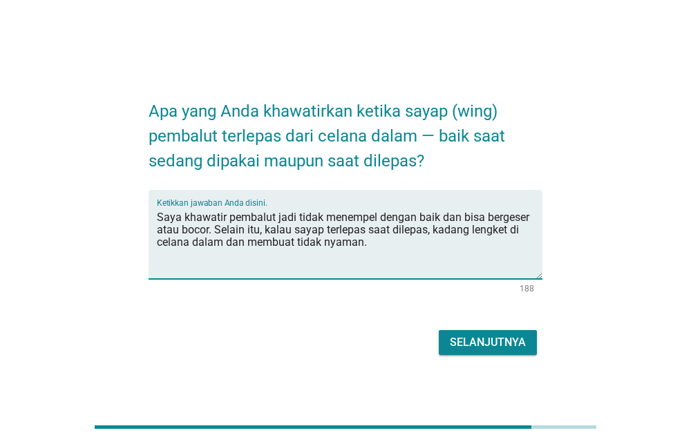
type textarea "Saya khawatir pembalut jadi tidak menempel dengan baik dan bisa bergeser atau b…"
click at [507, 339] on div "Selanjutnya" at bounding box center [488, 343] width 76 height 17
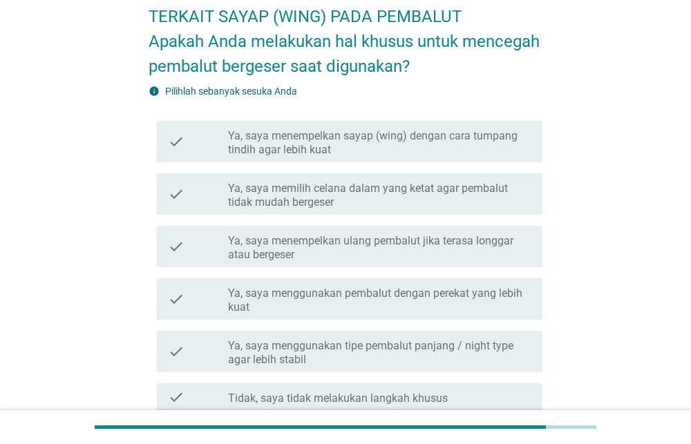
scroll to position [88, 0]
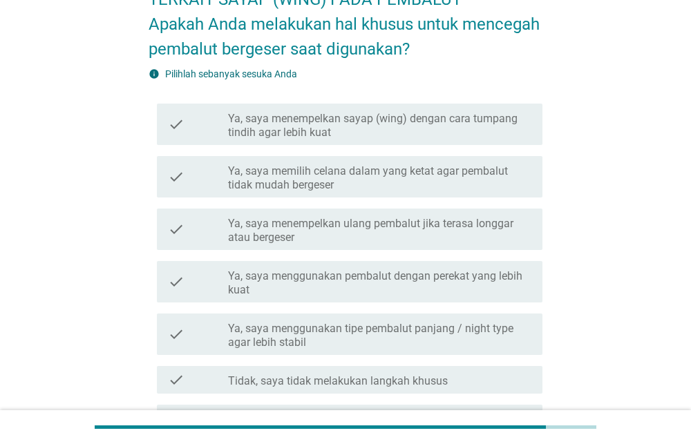
click at [457, 179] on label "Ya, saya memilih celana dalam yang ketat agar pembalut tidak mudah bergeser" at bounding box center [379, 179] width 303 height 28
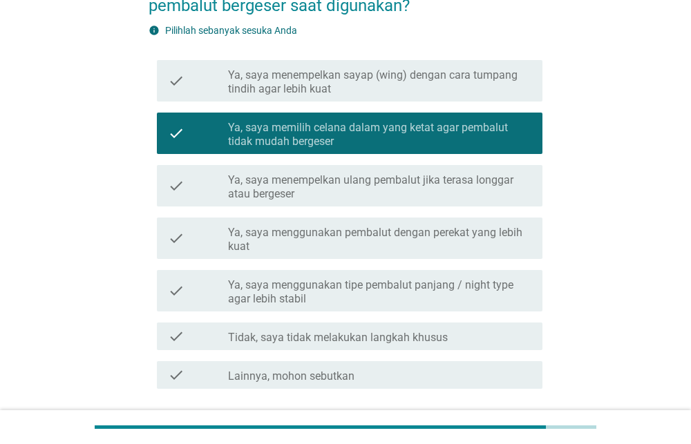
scroll to position [238, 0]
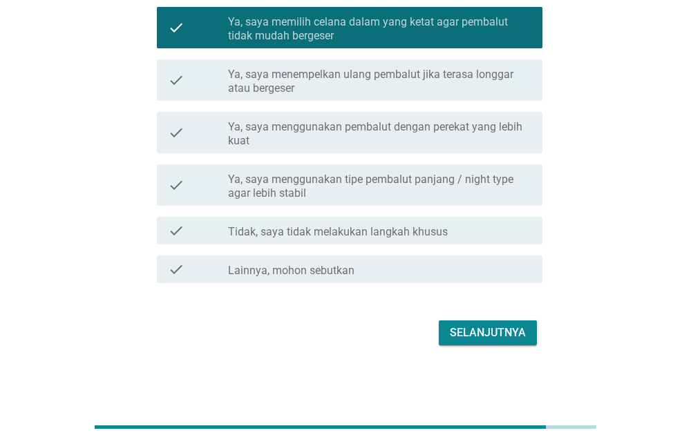
click at [500, 330] on div "Selanjutnya" at bounding box center [488, 333] width 76 height 17
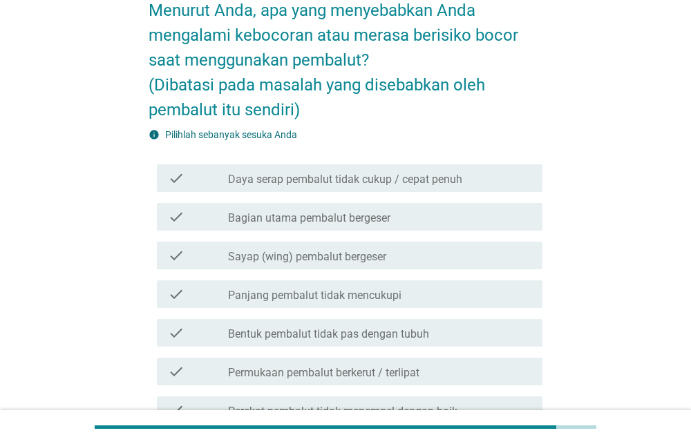
scroll to position [140, 0]
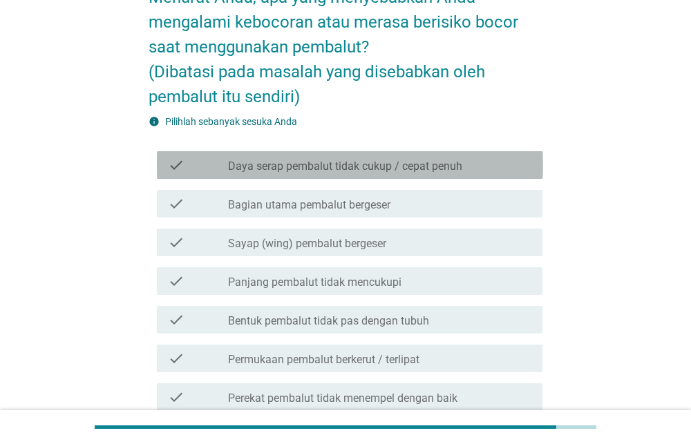
click at [446, 153] on div "check check_box_outline_blank Daya serap pembalut tidak cukup / cepat penuh" at bounding box center [350, 165] width 386 height 28
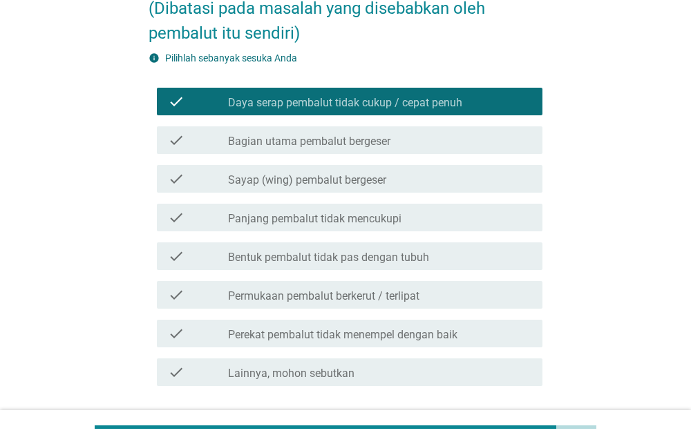
scroll to position [307, 0]
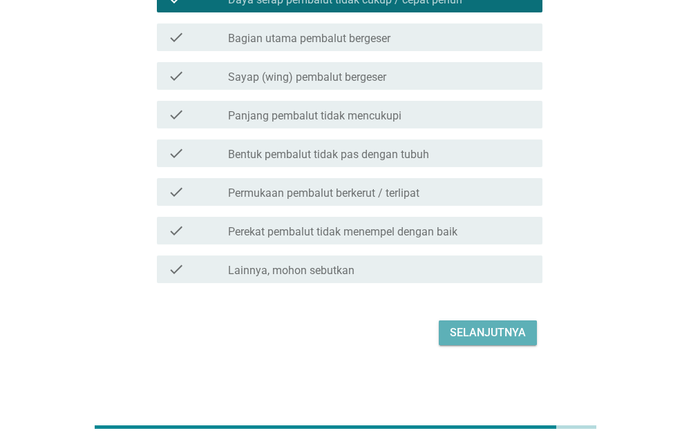
drag, startPoint x: 478, startPoint y: 341, endPoint x: 418, endPoint y: 333, distance: 59.9
click at [478, 341] on div "Selanjutnya" at bounding box center [488, 333] width 76 height 17
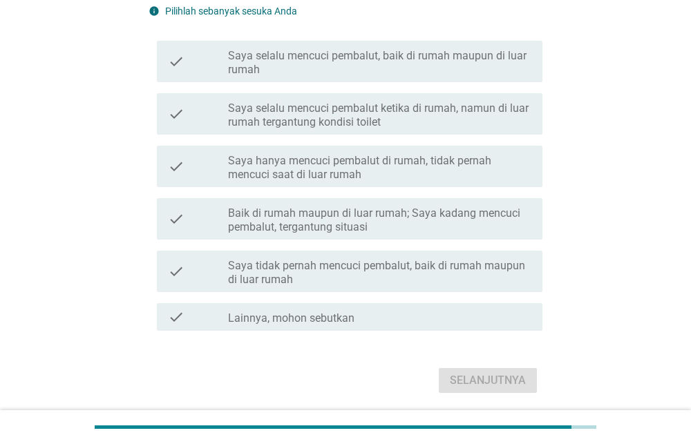
scroll to position [218, 0]
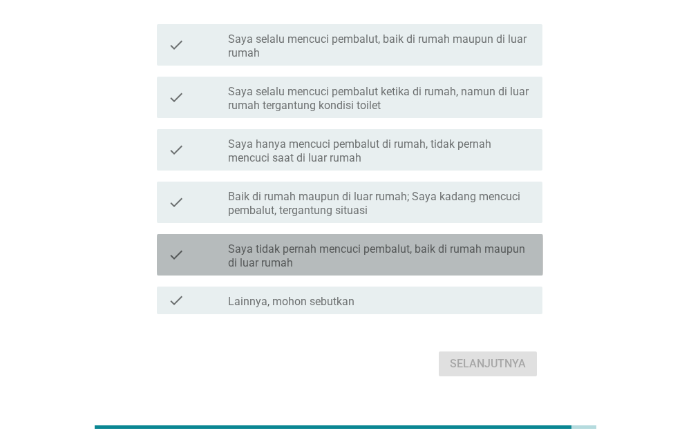
click at [405, 250] on label "Saya tidak pernah mencuci pembalut, baik di rumah maupun di luar rumah" at bounding box center [379, 257] width 303 height 28
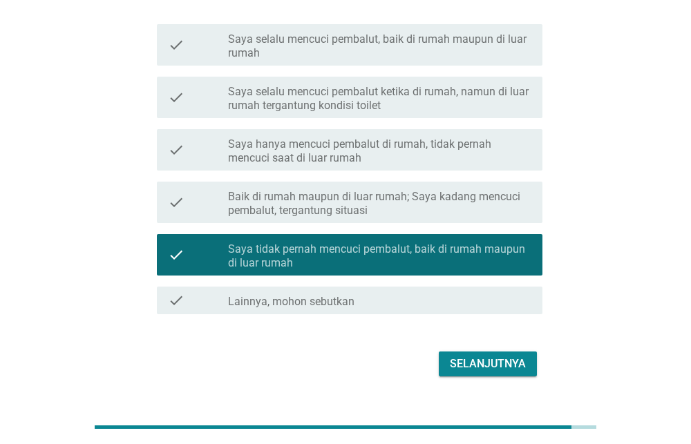
drag, startPoint x: 471, startPoint y: 364, endPoint x: 461, endPoint y: 364, distance: 10.4
click at [469, 364] on div "Selanjutnya" at bounding box center [488, 364] width 76 height 17
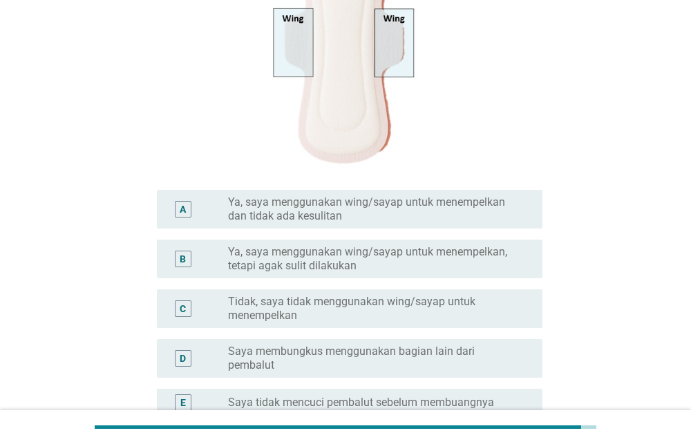
scroll to position [356, 0]
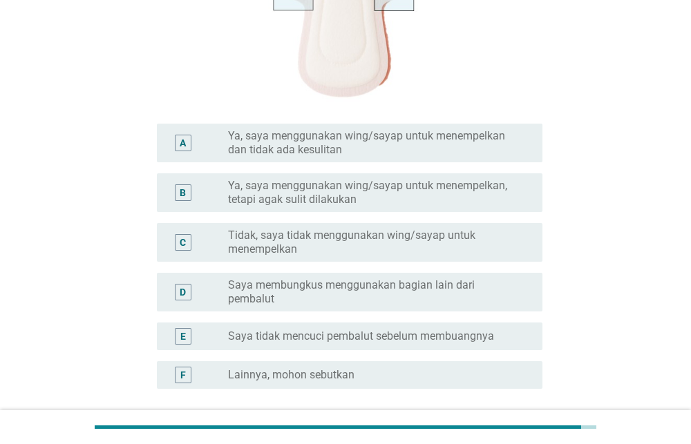
click at [485, 134] on label "Ya, saya menggunakan wing/sayap untuk menempelkan dan tidak ada kesulitan" at bounding box center [374, 143] width 292 height 28
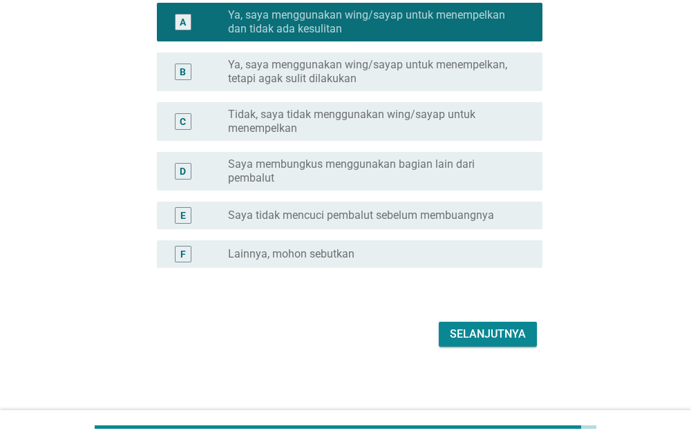
scroll to position [478, 0]
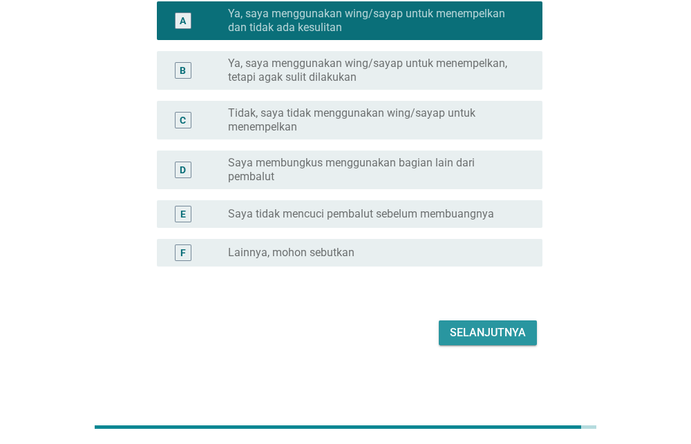
click at [506, 341] on button "Selanjutnya" at bounding box center [488, 333] width 98 height 25
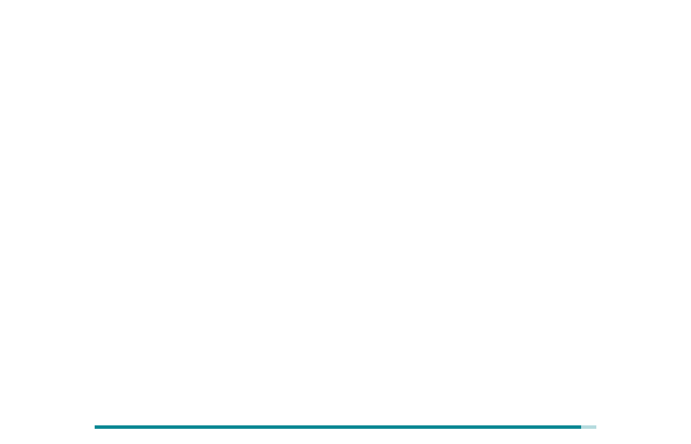
scroll to position [0, 0]
